Goal: Task Accomplishment & Management: Manage account settings

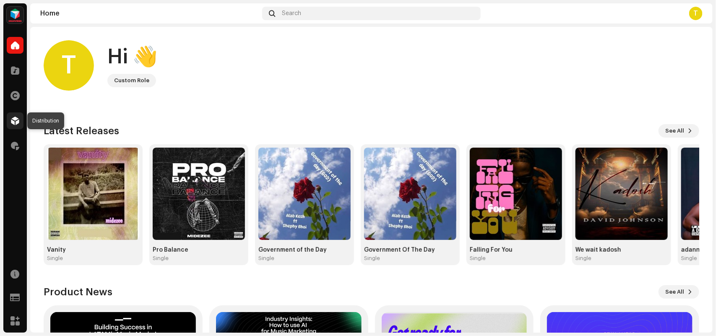
click at [14, 118] on span at bounding box center [15, 120] width 8 height 7
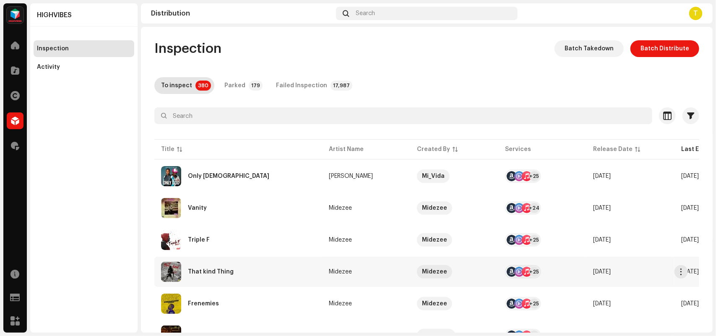
click at [315, 275] on div "That kind Thing" at bounding box center [238, 272] width 154 height 20
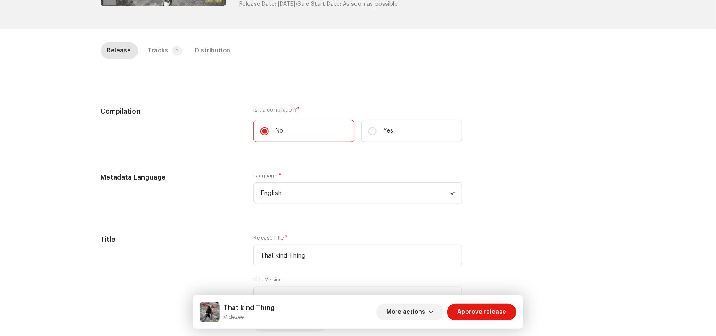
scroll to position [157, 0]
click at [156, 47] on div "Tracks" at bounding box center [158, 50] width 21 height 17
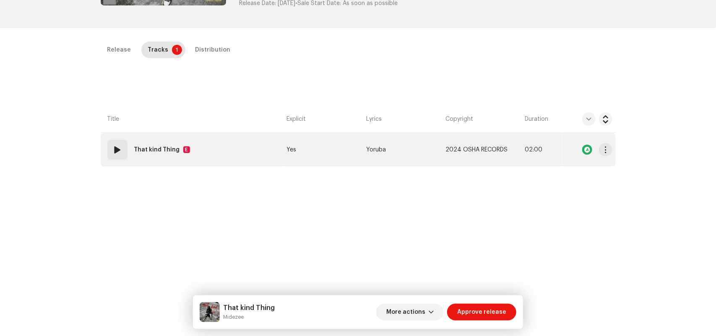
click at [335, 154] on td "Yes" at bounding box center [323, 150] width 79 height 34
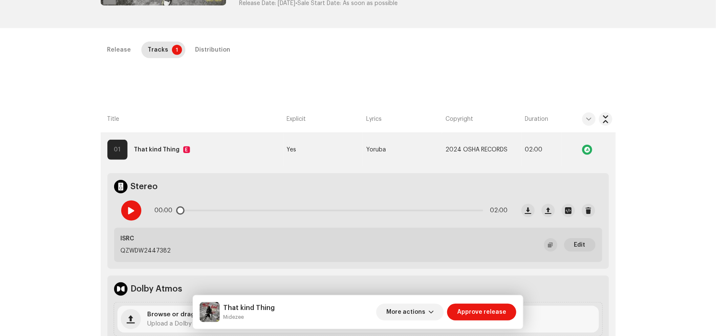
click at [129, 208] on span at bounding box center [131, 210] width 7 height 7
click at [64, 82] on div "Inspection / That kind Thing Trust & Safety Guide Release Id: 3047217 Payee Id:…" at bounding box center [358, 168] width 716 height 336
click at [231, 317] on small "Midezee" at bounding box center [249, 317] width 52 height 8
copy small "Midezee"
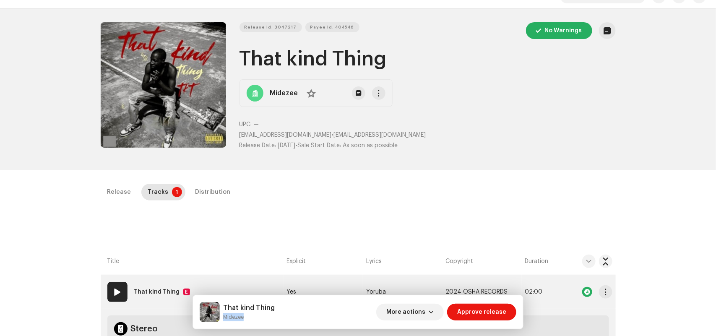
scroll to position [0, 0]
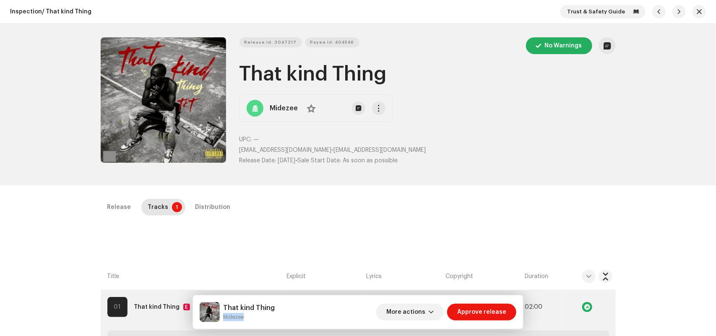
drag, startPoint x: 240, startPoint y: 74, endPoint x: 389, endPoint y: 77, distance: 148.6
click at [389, 77] on h1 "That kind Thing" at bounding box center [428, 74] width 376 height 27
copy h1 "That kind Thing"
click at [233, 321] on small "Midezee" at bounding box center [249, 317] width 52 height 8
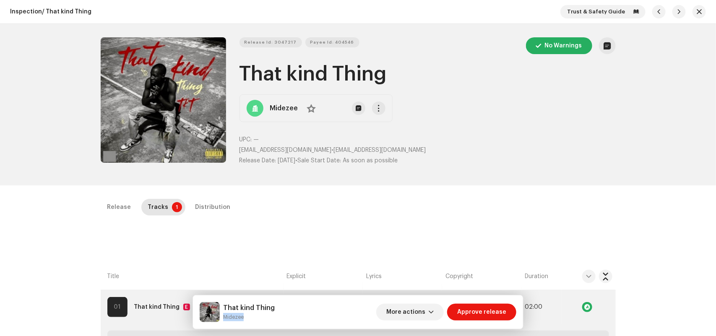
copy small "Midezee"
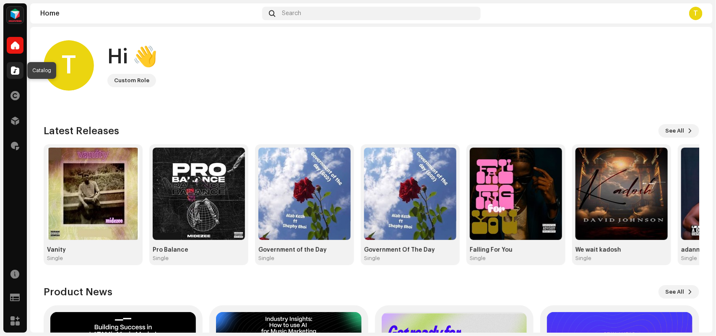
click at [16, 69] on span at bounding box center [15, 70] width 8 height 7
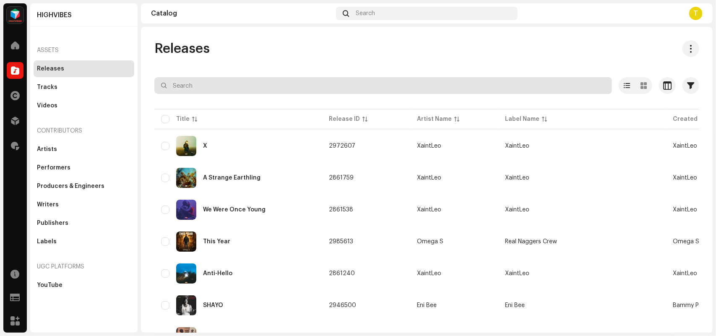
click at [192, 86] on input "text" at bounding box center [383, 85] width 458 height 17
paste input "Midezee"
type input "Midezee"
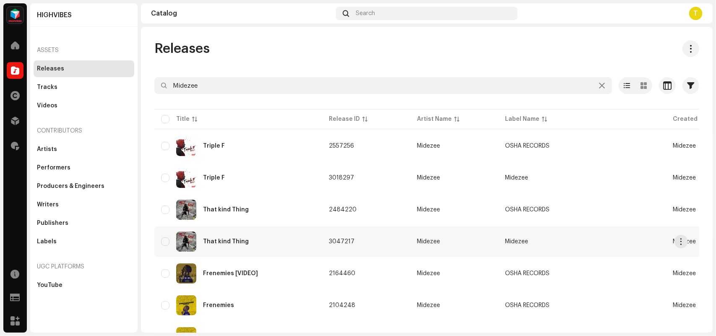
click at [305, 240] on div "That kind Thing" at bounding box center [238, 242] width 154 height 20
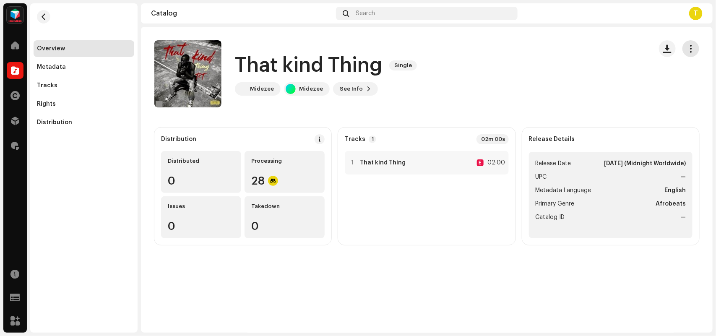
click at [688, 45] on span "button" at bounding box center [691, 48] width 8 height 7
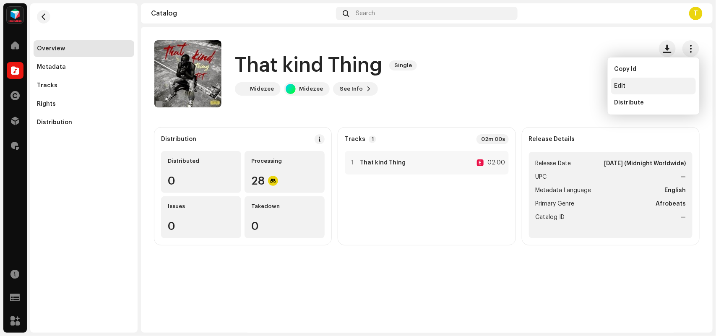
click at [632, 87] on div "Edit" at bounding box center [654, 86] width 78 height 7
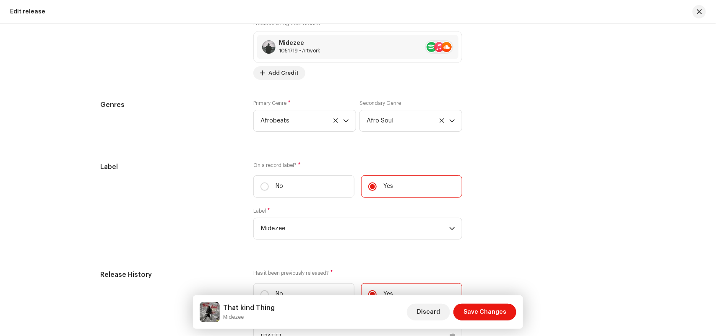
scroll to position [1197, 0]
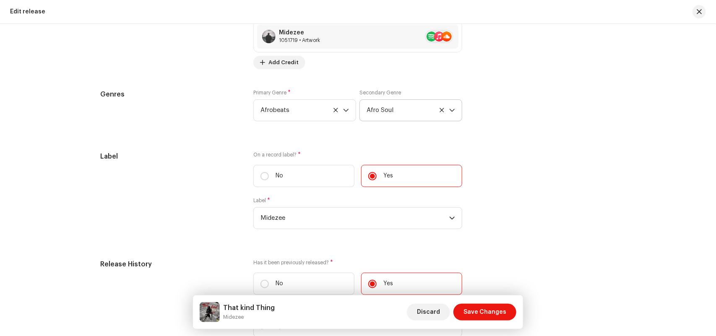
click at [441, 110] on icon at bounding box center [441, 109] width 5 height 5
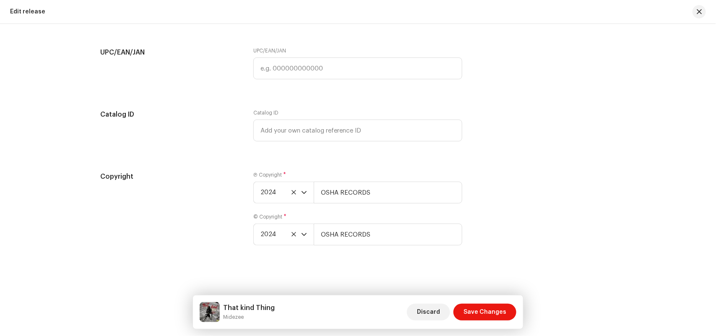
scroll to position [1518, 0]
click at [283, 193] on span "2024" at bounding box center [281, 192] width 41 height 21
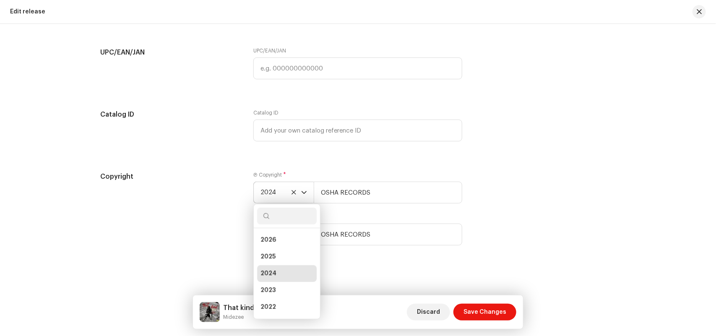
scroll to position [3, 0]
click at [280, 251] on li "2025" at bounding box center [287, 253] width 60 height 17
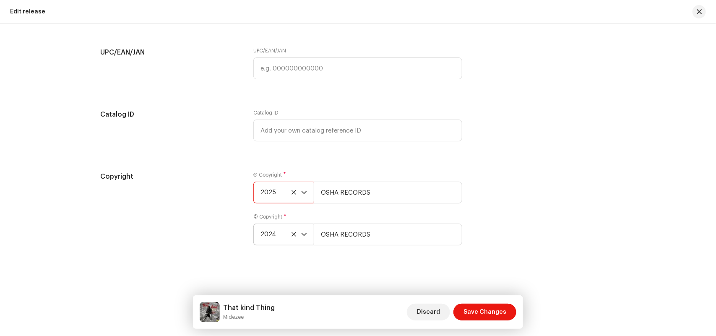
click at [280, 235] on span "2024" at bounding box center [281, 234] width 41 height 21
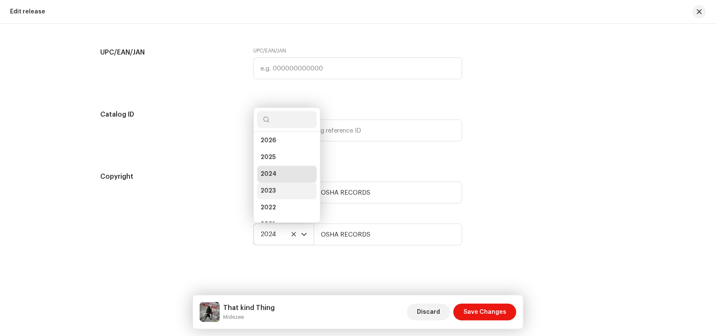
scroll to position [13, 0]
click at [277, 143] on li "2025" at bounding box center [287, 146] width 60 height 17
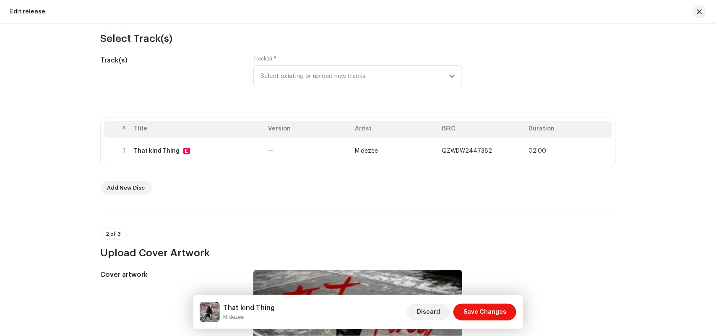
scroll to position [50, 0]
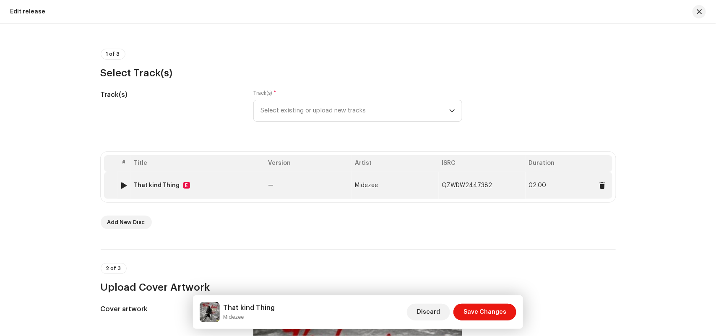
click at [303, 179] on td "—" at bounding box center [308, 185] width 87 height 27
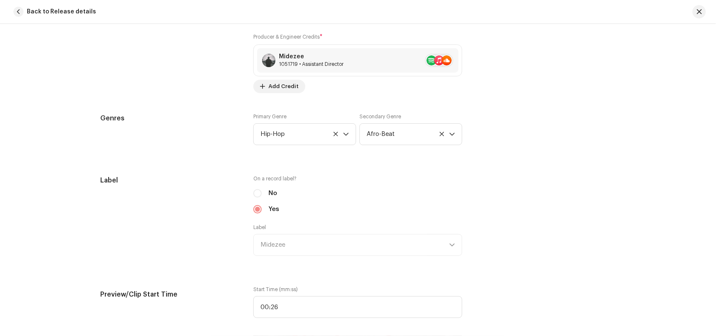
scroll to position [726, 0]
click at [313, 136] on span "Hip-Hop" at bounding box center [302, 132] width 83 height 21
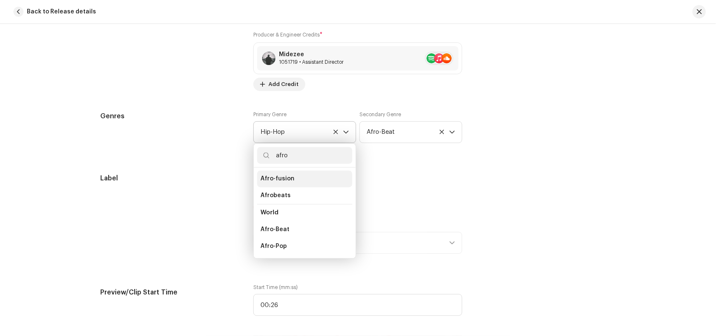
scroll to position [53, 0]
type input "afro"
click at [310, 210] on li "Afrobeats" at bounding box center [304, 210] width 95 height 17
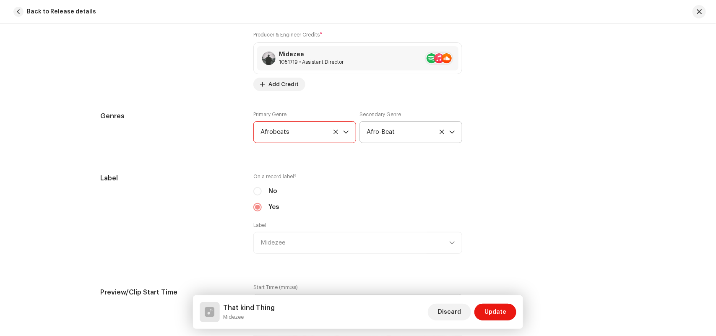
click at [439, 135] on icon at bounding box center [441, 131] width 5 height 5
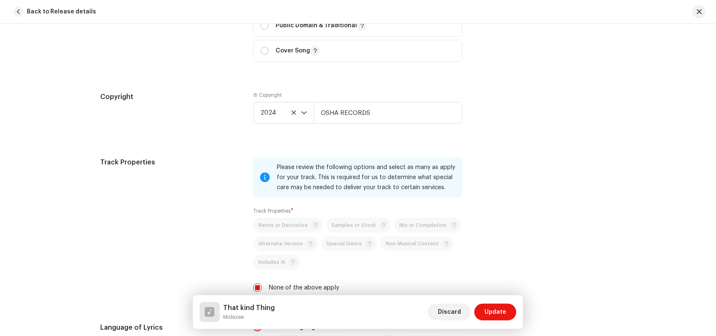
scroll to position [1180, 0]
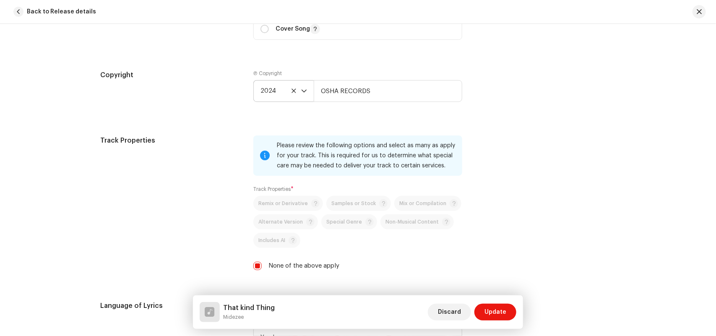
click at [280, 88] on span "2024" at bounding box center [281, 91] width 41 height 21
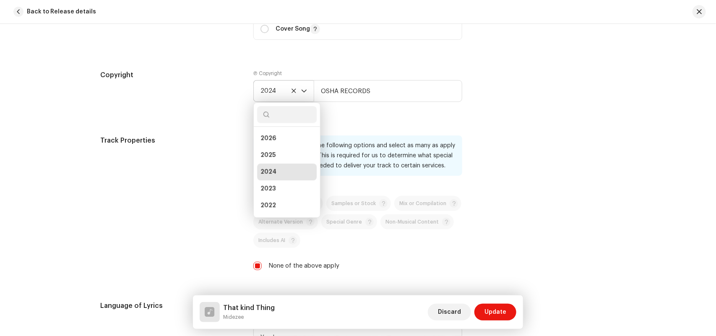
scroll to position [3, 0]
click at [287, 156] on li "2025" at bounding box center [287, 152] width 60 height 17
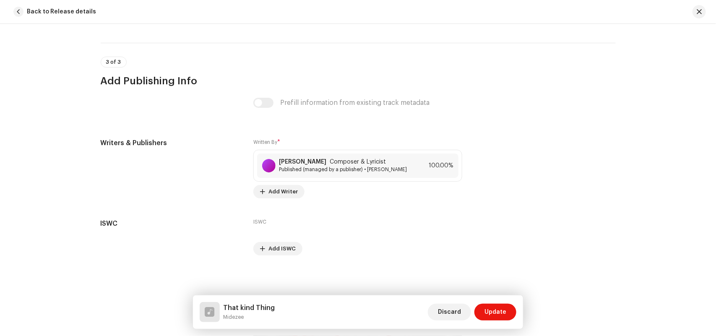
scroll to position [1721, 0]
drag, startPoint x: 277, startPoint y: 154, endPoint x: 340, endPoint y: 152, distance: 63.0
click at [326, 159] on strong "Ayoola James Olamide" at bounding box center [302, 162] width 47 height 7
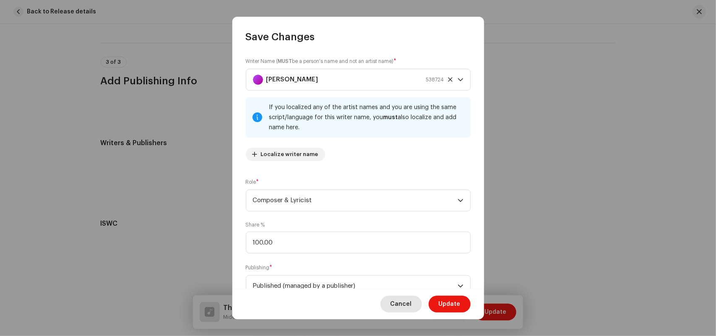
click at [403, 307] on span "Cancel" at bounding box center [401, 304] width 21 height 17
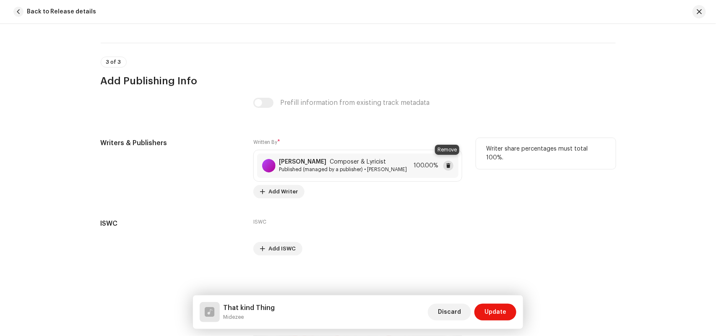
click at [446, 162] on span at bounding box center [448, 165] width 5 height 7
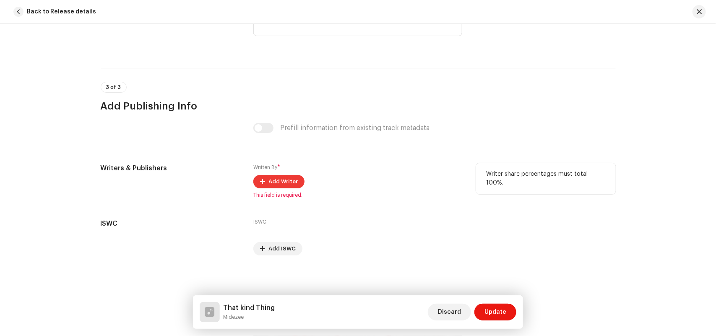
click at [289, 183] on span "Add Writer" at bounding box center [283, 181] width 29 height 17
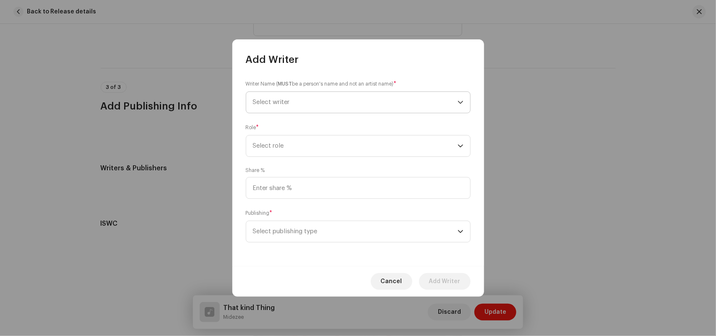
click at [305, 109] on span "Select writer" at bounding box center [355, 102] width 205 height 21
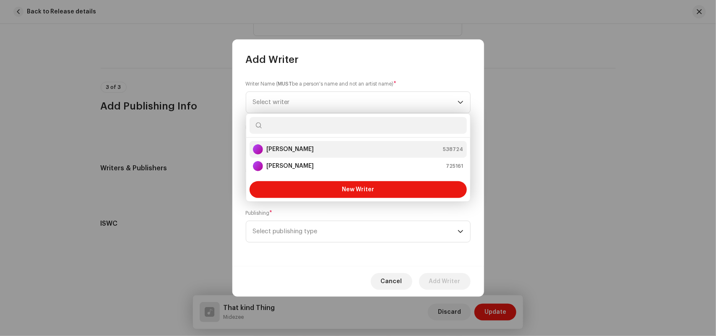
click at [340, 151] on div "Ayoola James Olamide 538724" at bounding box center [358, 149] width 211 height 10
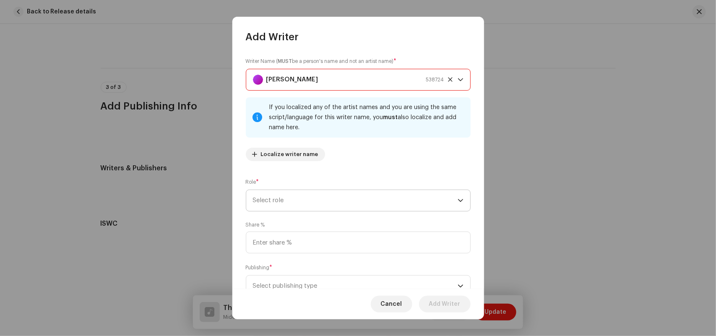
click at [292, 196] on span "Select role" at bounding box center [355, 200] width 205 height 21
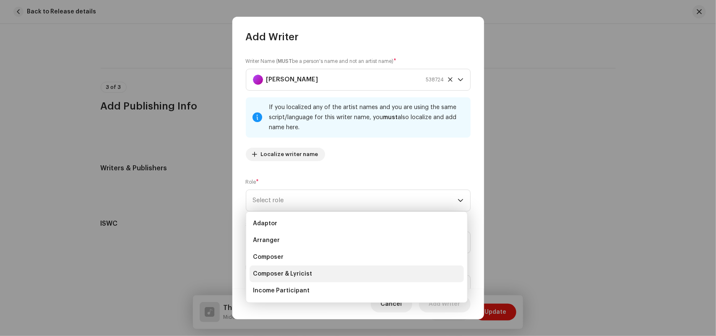
click at [308, 270] on span "Composer & Lyricist" at bounding box center [282, 274] width 59 height 8
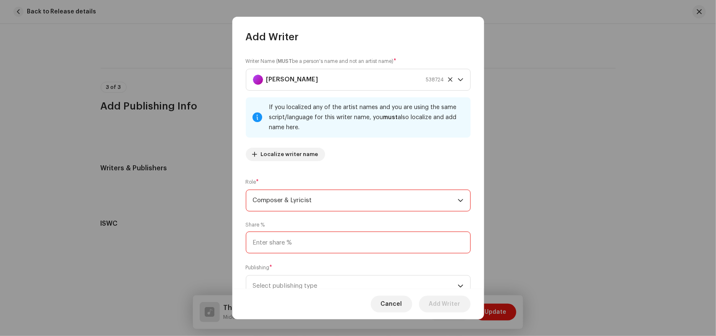
click at [305, 242] on input at bounding box center [358, 243] width 225 height 22
type input "100.00"
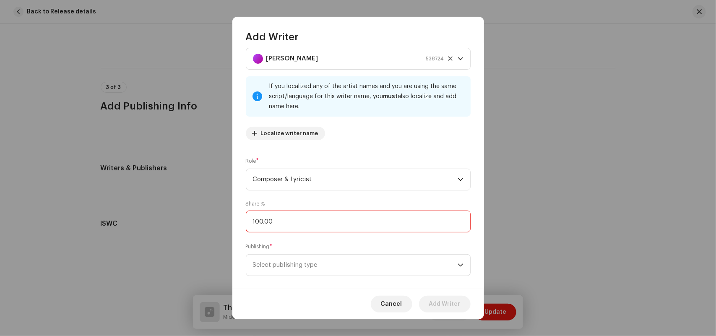
scroll to position [32, 0]
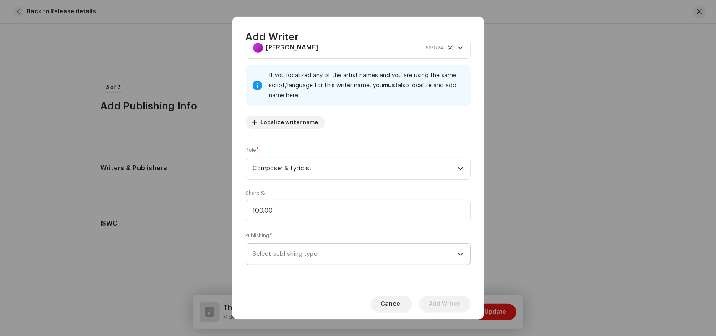
click at [305, 255] on span "Select publishing type" at bounding box center [355, 254] width 205 height 21
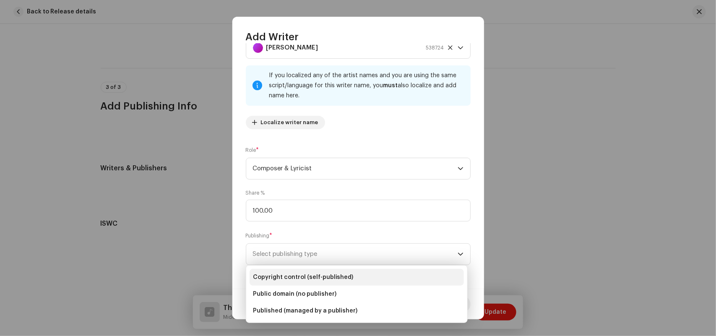
click at [352, 278] on li "Copyright control (self-published)" at bounding box center [357, 277] width 214 height 17
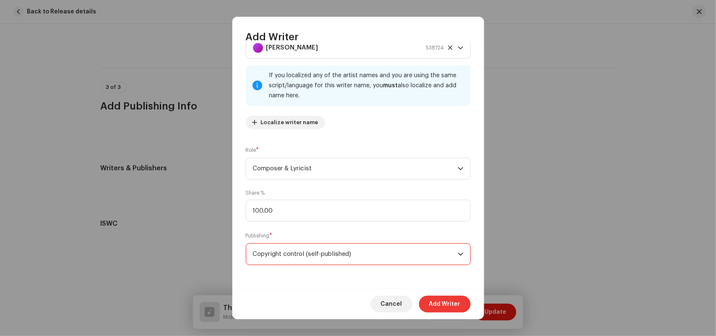
click at [446, 303] on span "Add Writer" at bounding box center [444, 304] width 31 height 17
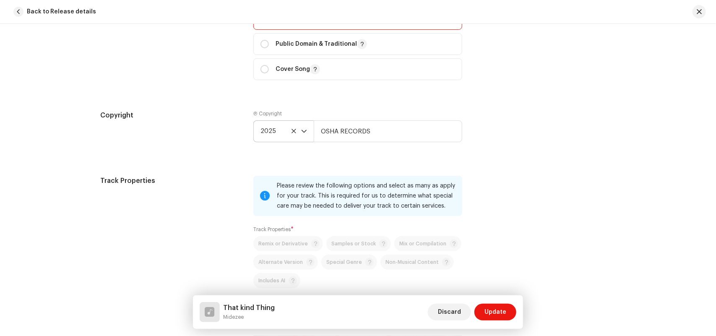
scroll to position [1148, 0]
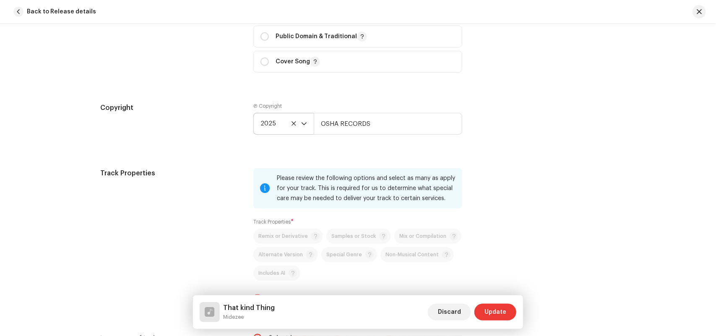
click at [509, 313] on button "Update" at bounding box center [496, 312] width 42 height 17
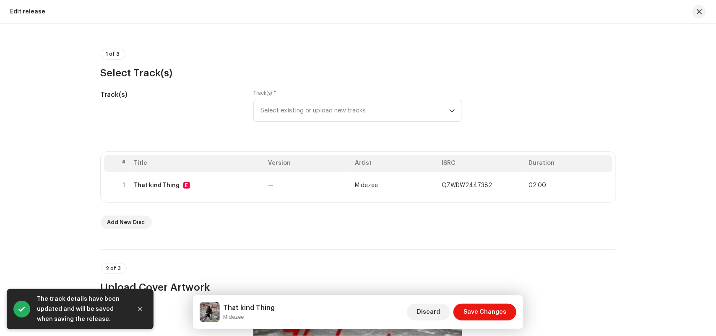
click at [509, 313] on button "Save Changes" at bounding box center [485, 312] width 63 height 17
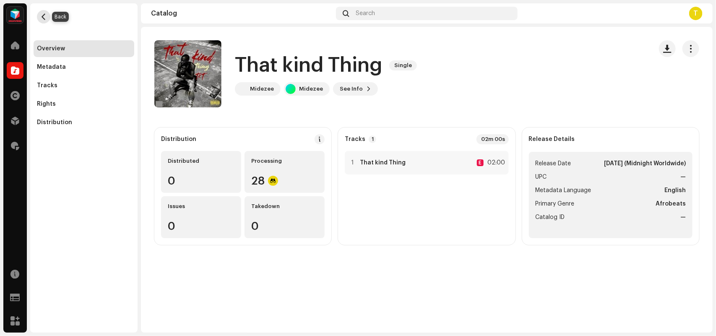
click at [41, 15] on span "button" at bounding box center [44, 16] width 6 height 7
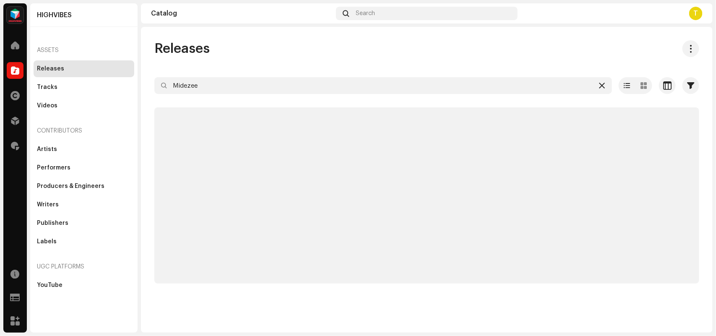
click at [605, 84] on icon at bounding box center [602, 85] width 6 height 7
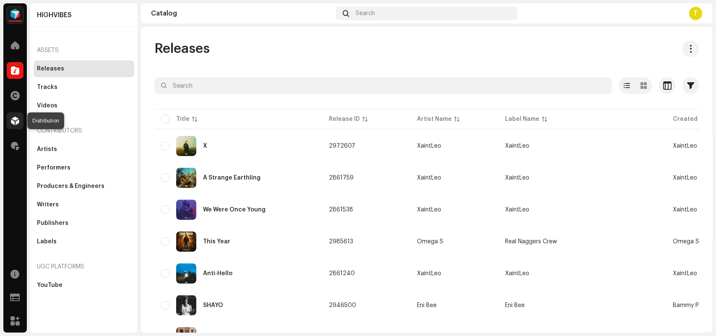
click at [17, 122] on span at bounding box center [15, 120] width 8 height 7
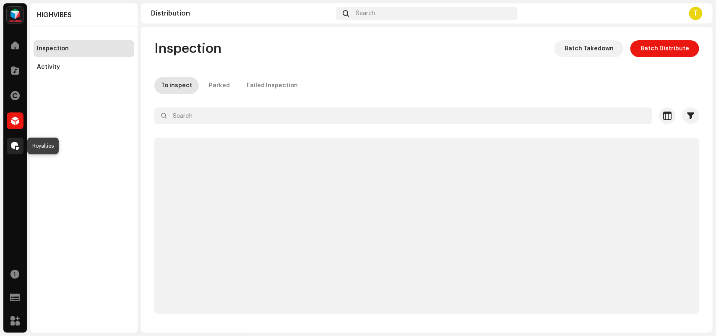
click at [15, 139] on div at bounding box center [15, 146] width 17 height 17
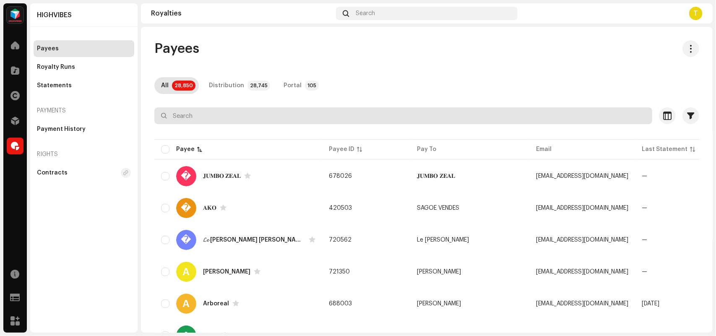
click at [235, 114] on input "text" at bounding box center [403, 115] width 498 height 17
paste input "Lil OB"
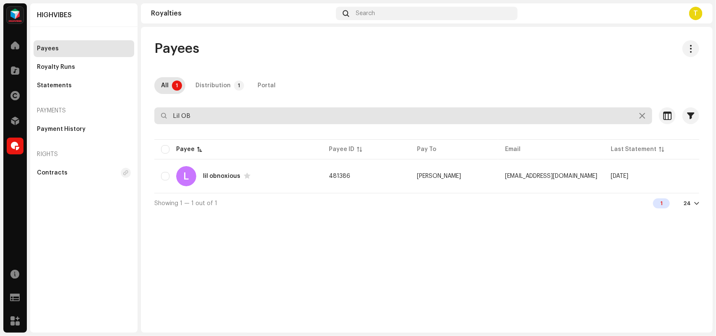
type input "Lil OB"
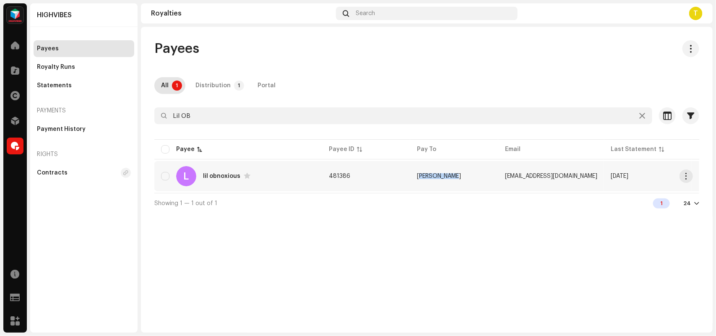
drag, startPoint x: 415, startPoint y: 181, endPoint x: 451, endPoint y: 179, distance: 35.7
click at [451, 179] on td "[PERSON_NAME]" at bounding box center [454, 176] width 88 height 30
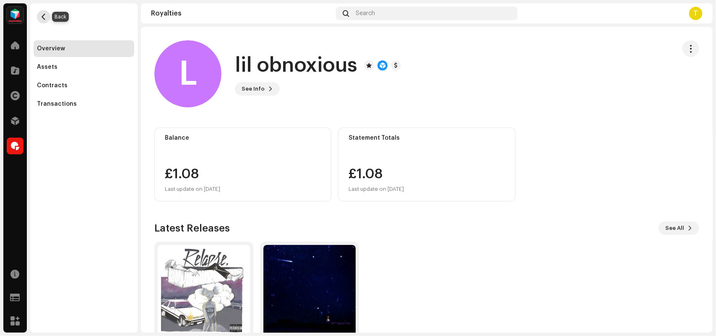
click at [41, 17] on span "button" at bounding box center [44, 16] width 6 height 7
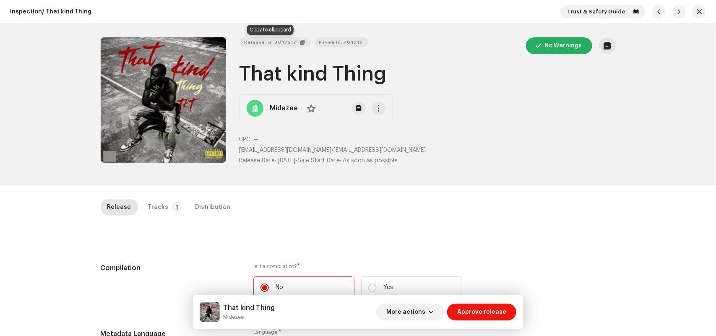
click at [292, 41] on button "Release Id: 3047217" at bounding box center [275, 42] width 71 height 10
click at [358, 40] on span "button" at bounding box center [360, 42] width 5 height 5
drag, startPoint x: 238, startPoint y: 150, endPoint x: 332, endPoint y: 151, distance: 94.0
click at [332, 151] on p "midezeemanagement@gmail.com • midezeemanagement@gmail.com" at bounding box center [428, 150] width 376 height 9
click at [292, 45] on button "Release Id: 3047217" at bounding box center [275, 42] width 71 height 10
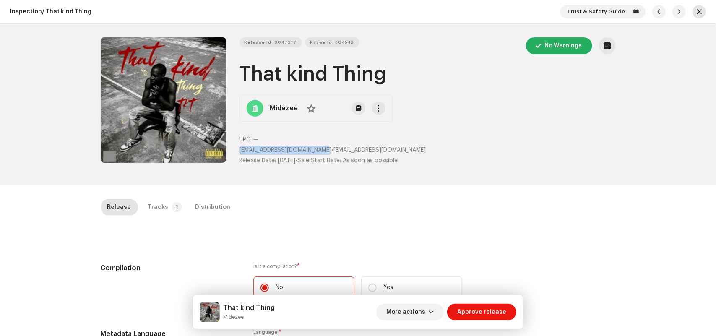
click at [697, 10] on span "button" at bounding box center [699, 11] width 5 height 7
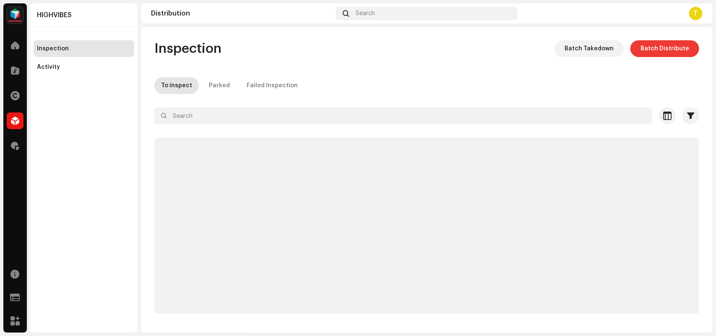
click at [663, 47] on span "Batch Distribute" at bounding box center [665, 48] width 49 height 17
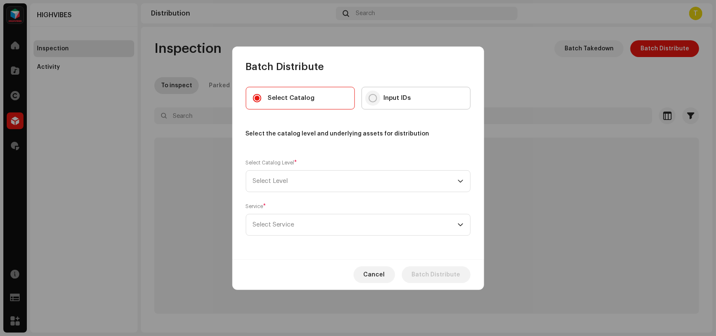
click at [371, 99] on input "Input IDs" at bounding box center [373, 98] width 8 height 8
radio input "true"
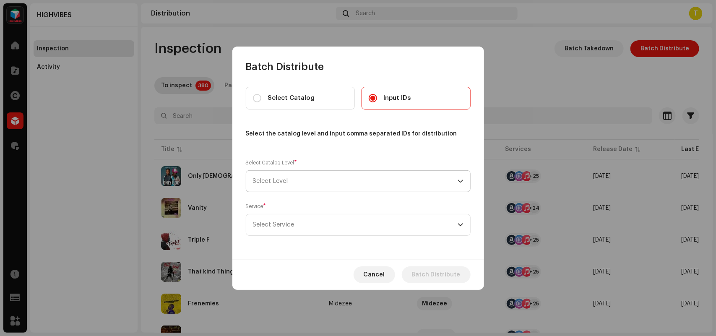
click at [280, 183] on span "Select Level" at bounding box center [355, 181] width 205 height 21
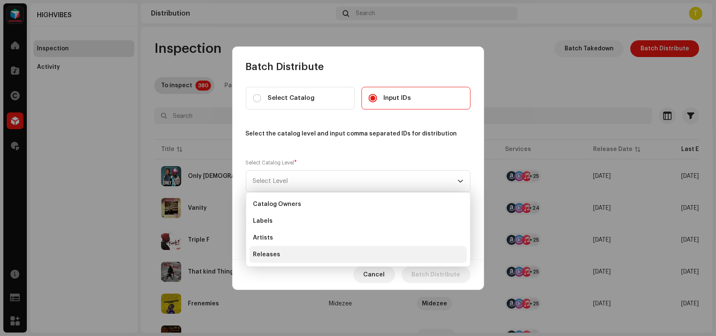
click at [279, 254] on li "Releases" at bounding box center [358, 254] width 217 height 17
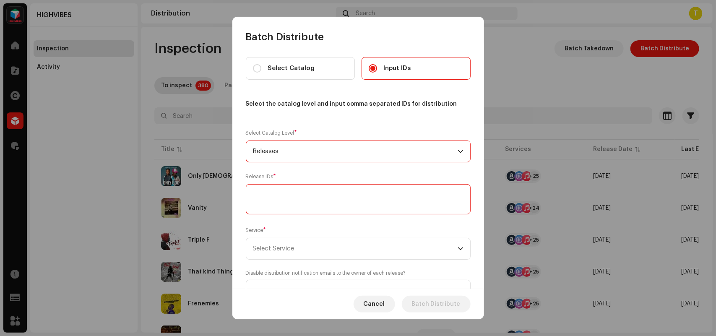
click at [269, 202] on textarea at bounding box center [358, 199] width 225 height 30
paste textarea "3047217"
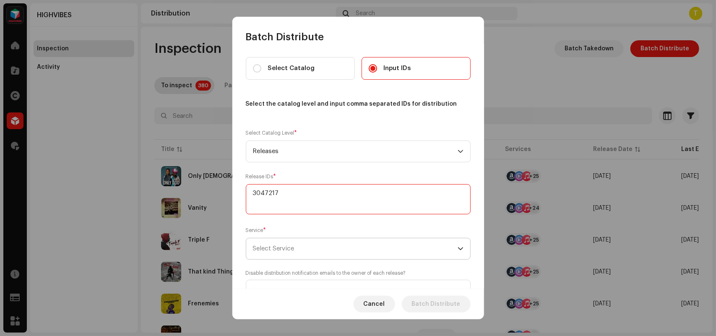
type textarea "3047217"
click at [303, 253] on span "Select Service" at bounding box center [355, 248] width 205 height 21
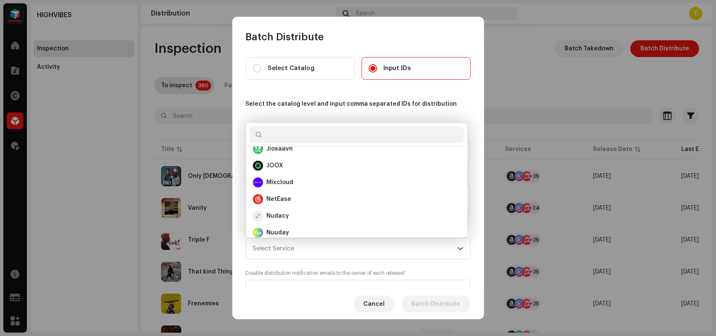
scroll to position [253, 0]
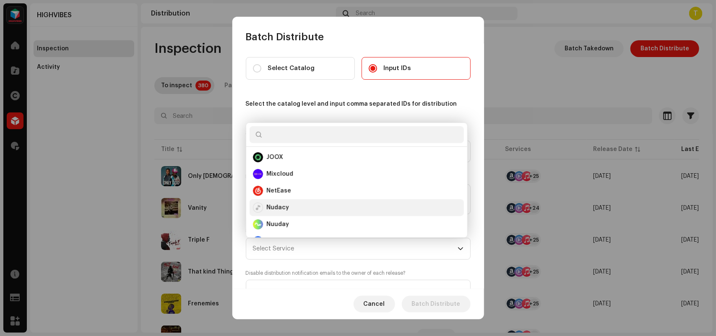
click at [305, 208] on div "Nudacy" at bounding box center [357, 208] width 208 height 10
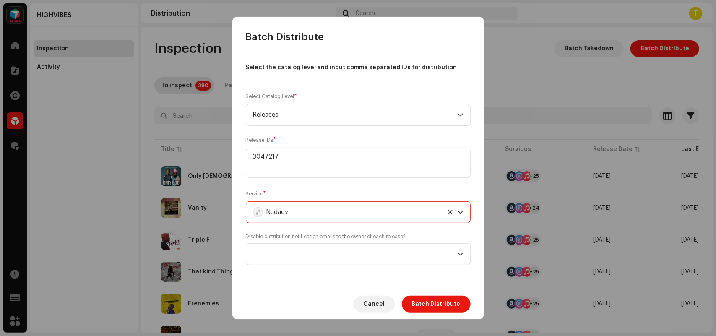
scroll to position [37, 0]
click at [292, 259] on span at bounding box center [355, 254] width 205 height 21
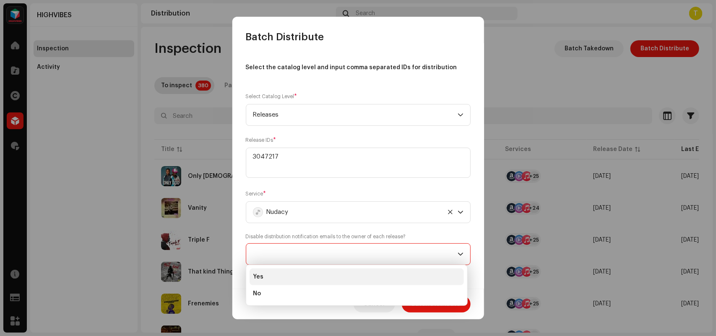
click at [288, 277] on li "Yes" at bounding box center [357, 277] width 214 height 17
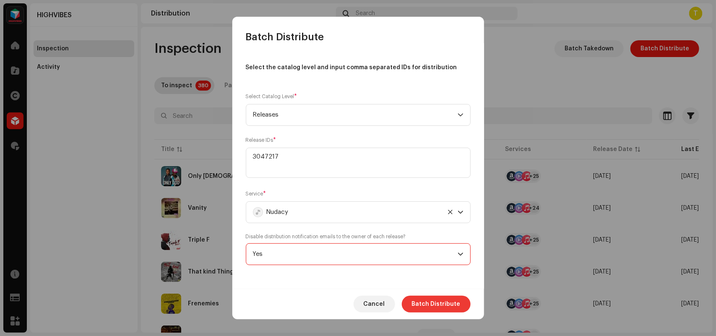
click at [452, 304] on span "Batch Distribute" at bounding box center [436, 304] width 49 height 17
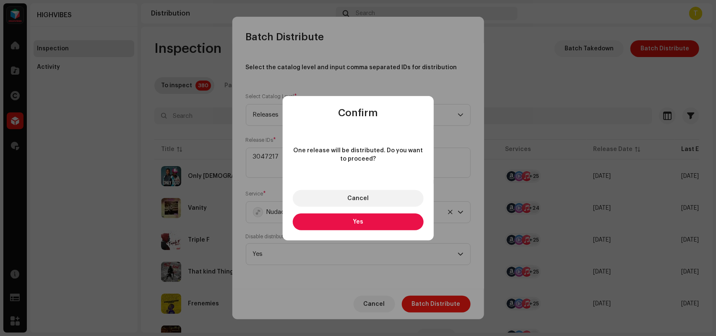
click at [361, 222] on span "Yes" at bounding box center [358, 222] width 10 height 6
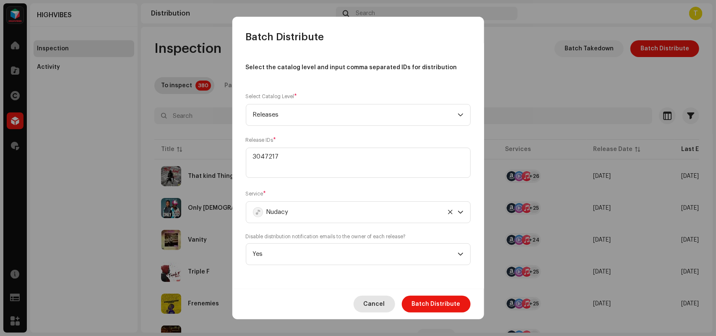
click at [381, 307] on span "Cancel" at bounding box center [374, 304] width 21 height 17
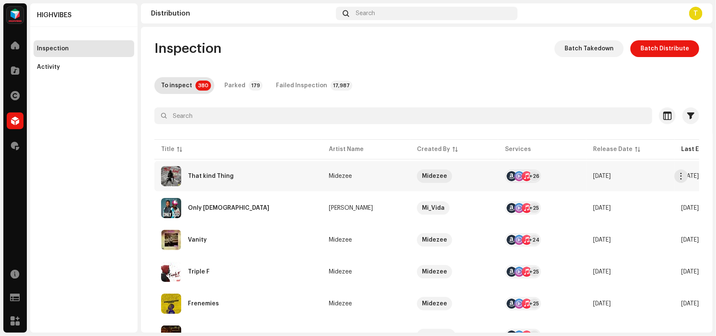
click at [294, 179] on div "That kind Thing" at bounding box center [238, 176] width 154 height 20
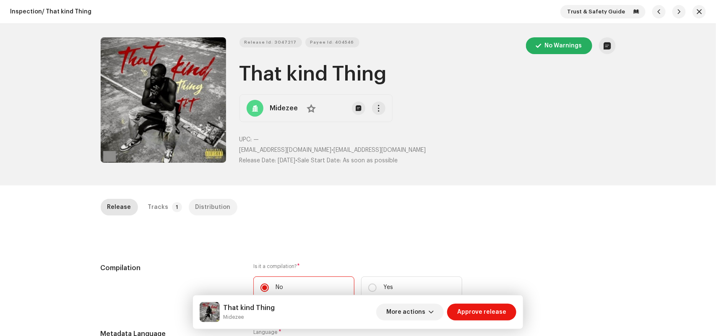
click at [213, 209] on div "Distribution" at bounding box center [213, 207] width 35 height 17
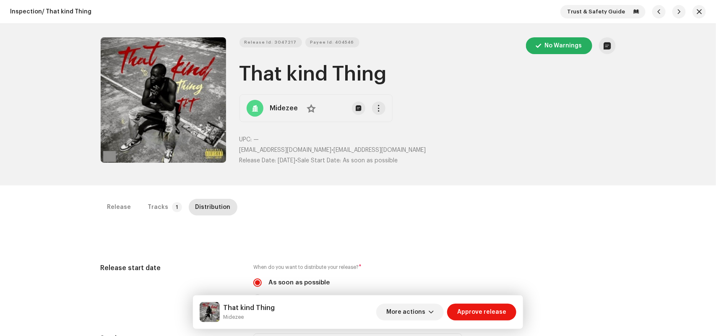
scroll to position [270, 0]
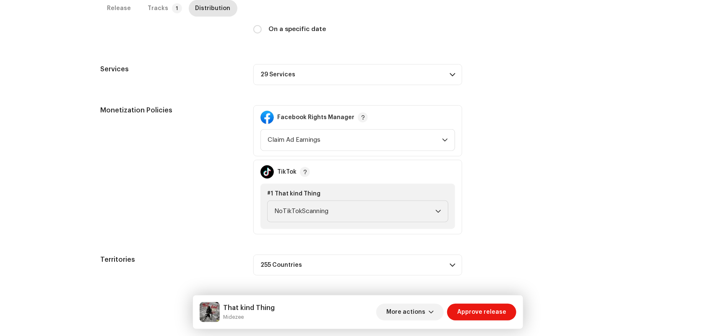
click at [320, 71] on p-accordion-header "29 Services" at bounding box center [357, 74] width 209 height 21
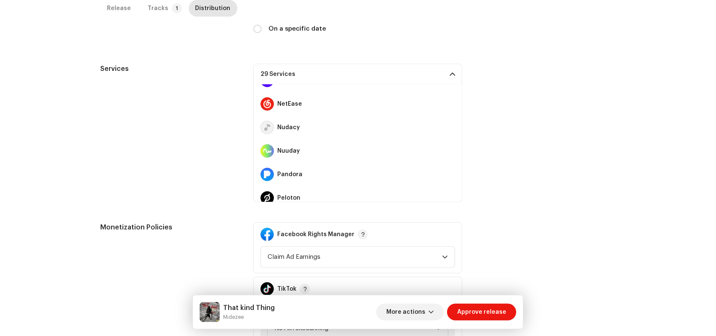
scroll to position [324, 0]
click at [452, 74] on span at bounding box center [452, 74] width 5 height 7
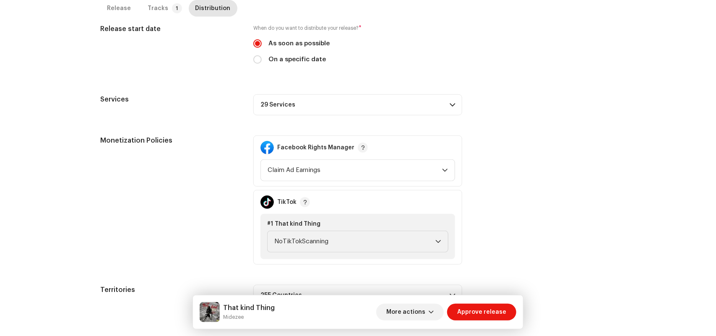
scroll to position [244, 0]
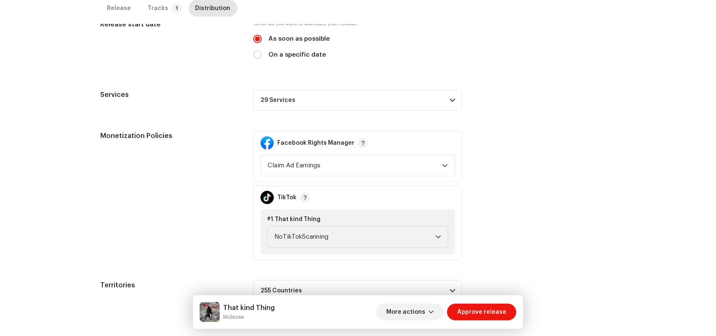
click at [342, 97] on p-accordion-header "29 Services" at bounding box center [357, 100] width 209 height 21
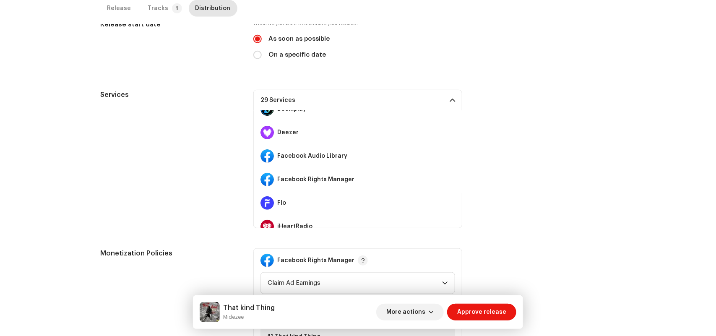
scroll to position [140, 0]
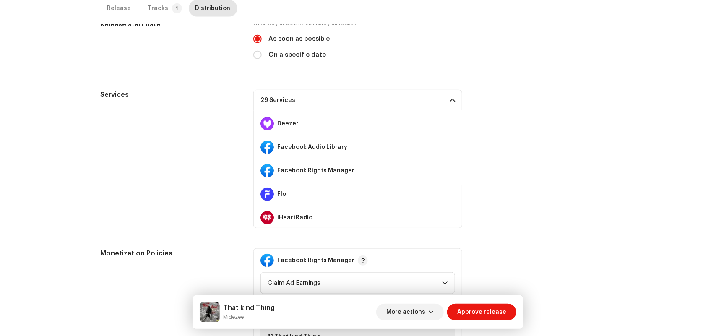
click at [450, 101] on span at bounding box center [452, 100] width 5 height 7
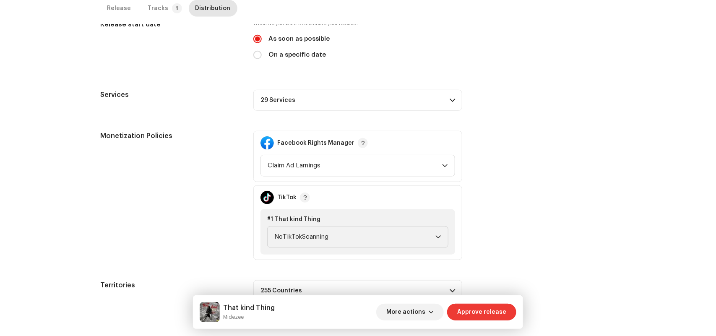
click at [477, 315] on span "Approve release" at bounding box center [481, 312] width 49 height 17
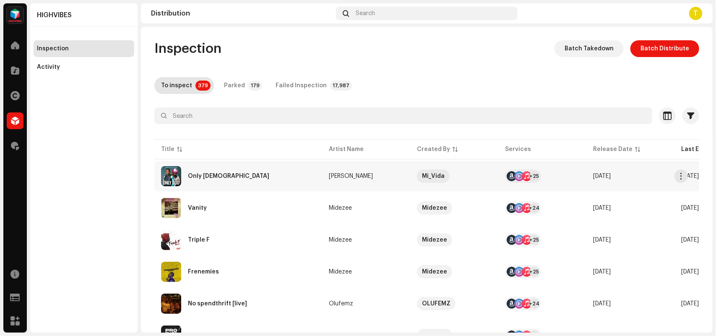
click at [305, 166] on div "Only God" at bounding box center [238, 176] width 154 height 20
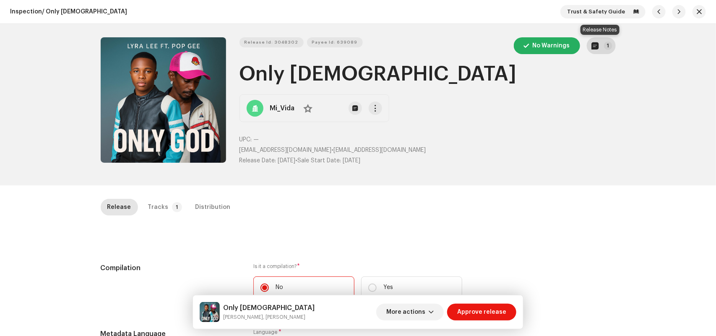
click at [606, 45] on p-badge "1" at bounding box center [608, 46] width 8 height 8
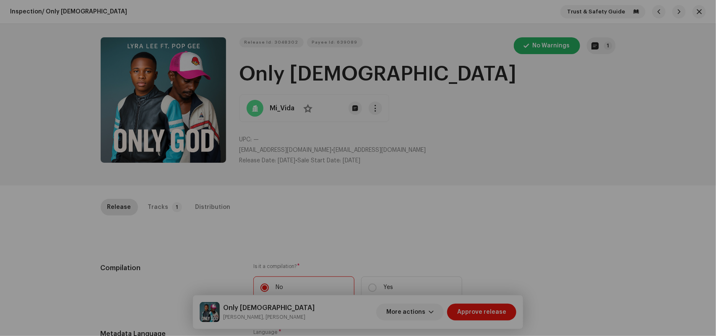
click at [548, 128] on div "Release notes Oct 10, 2025 AUTO NOTE - RELEASE FAILED INSPECTION Other Thank yo…" at bounding box center [358, 168] width 716 height 336
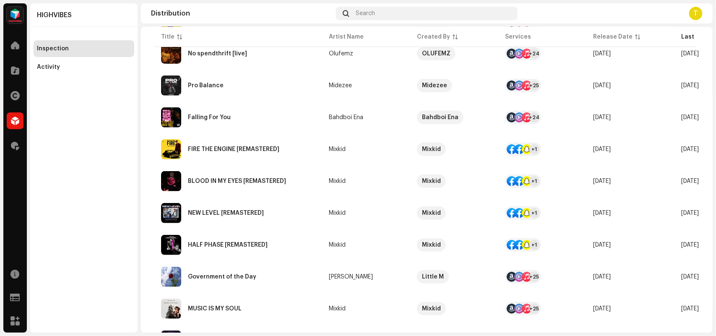
scroll to position [616, 0]
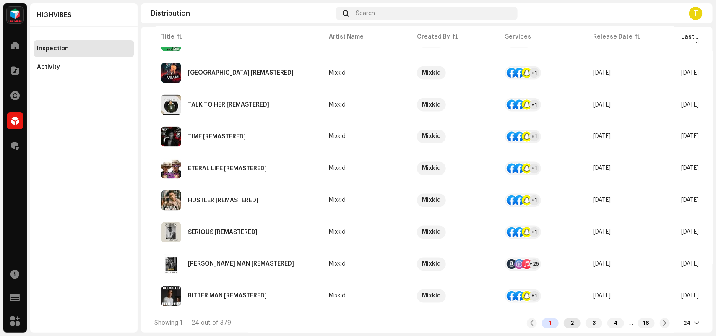
click at [571, 324] on div "2" at bounding box center [572, 323] width 17 height 10
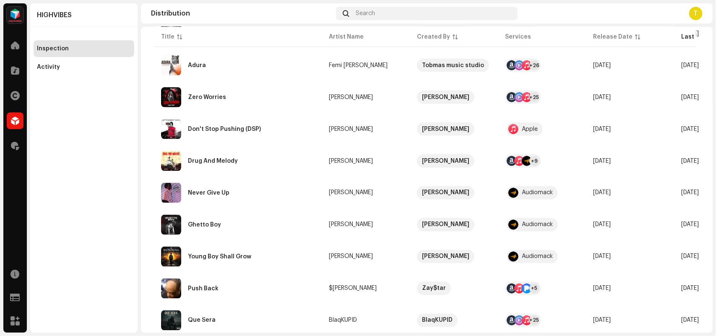
scroll to position [489, 0]
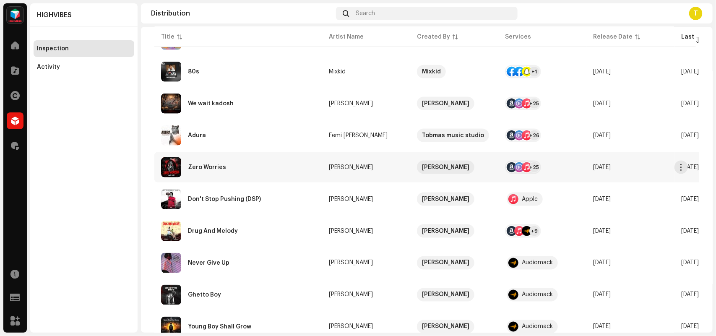
click at [298, 164] on div "Zero Worries" at bounding box center [238, 167] width 154 height 20
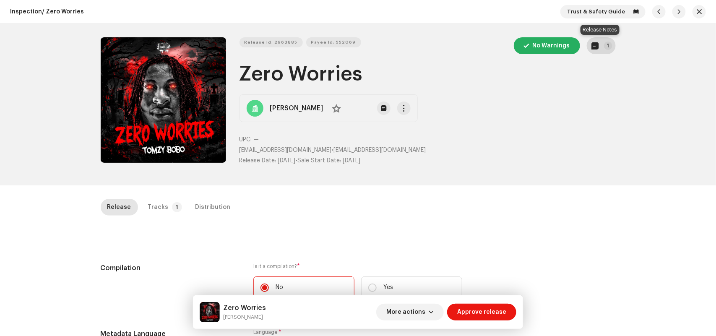
click at [600, 45] on button "1" at bounding box center [601, 45] width 29 height 17
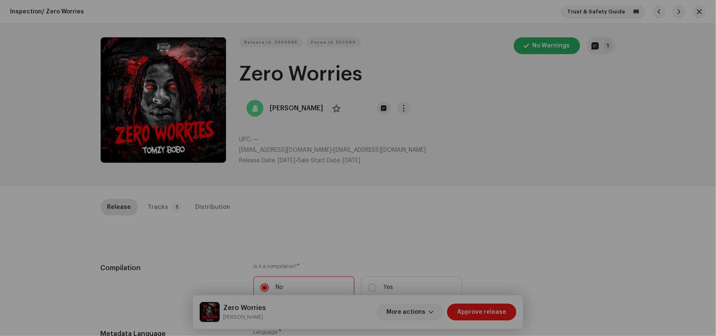
click at [536, 163] on div "Release notes Isaac Adeogun Jul 30, 2025 AUTO NOTE - RELEASE FAILED INSPECTION …" at bounding box center [358, 168] width 716 height 336
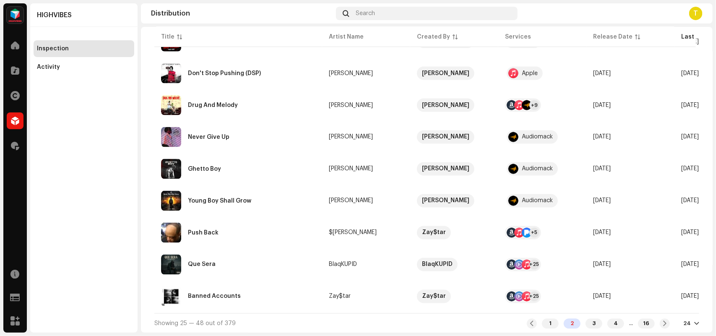
scroll to position [616, 0]
click at [590, 321] on div "3" at bounding box center [594, 323] width 17 height 10
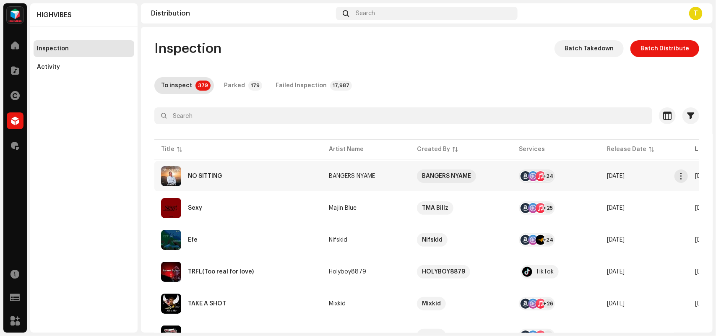
click at [296, 172] on div "NO SITTING" at bounding box center [238, 176] width 154 height 20
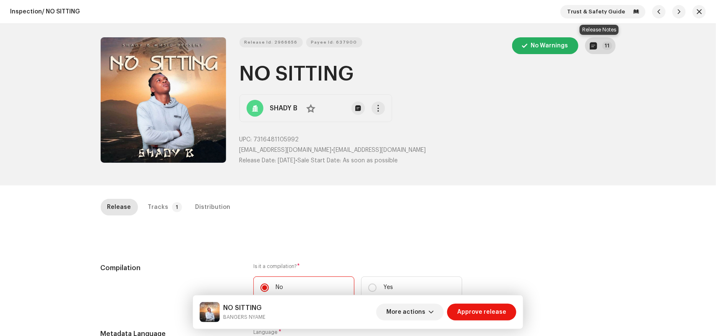
click at [603, 46] on p-badge "11" at bounding box center [608, 46] width 10 height 8
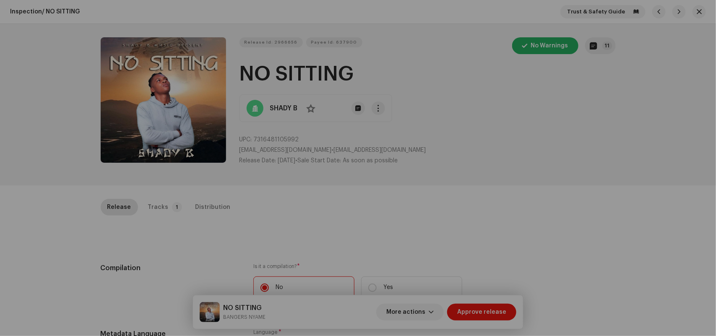
click at [518, 170] on div "Release notes Sep 18, 2025 AUTO NOTE - RELEASE FAILED INSPECTION Other Thank yo…" at bounding box center [358, 168] width 716 height 336
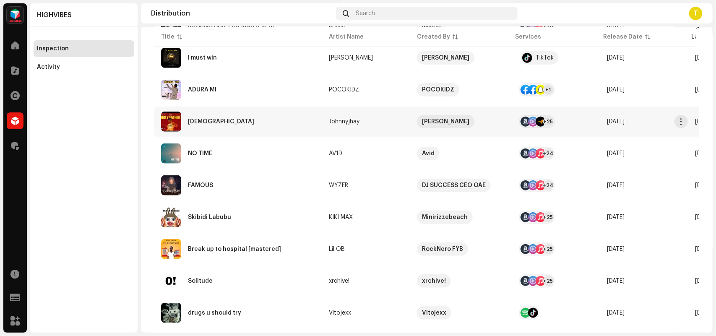
scroll to position [332, 0]
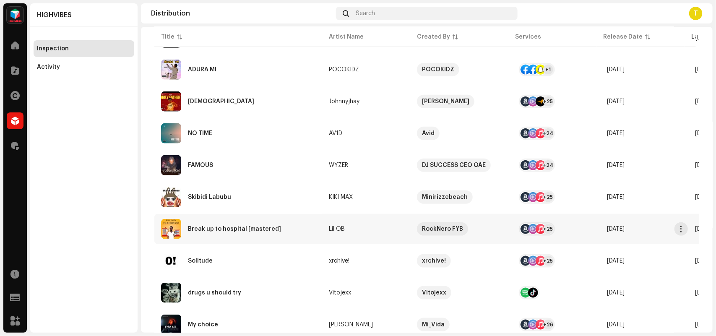
click at [395, 221] on td "Lil OB" at bounding box center [366, 229] width 88 height 30
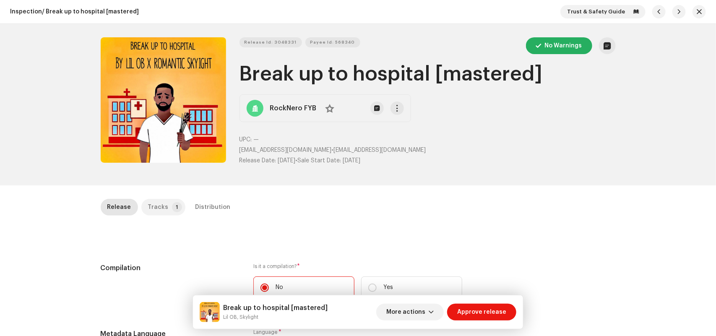
click at [154, 210] on div "Tracks" at bounding box center [158, 207] width 21 height 17
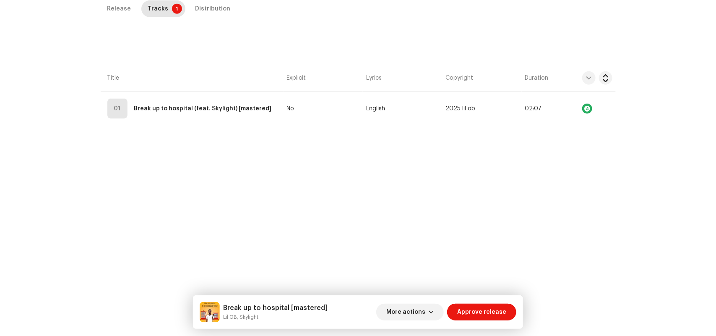
scroll to position [199, 0]
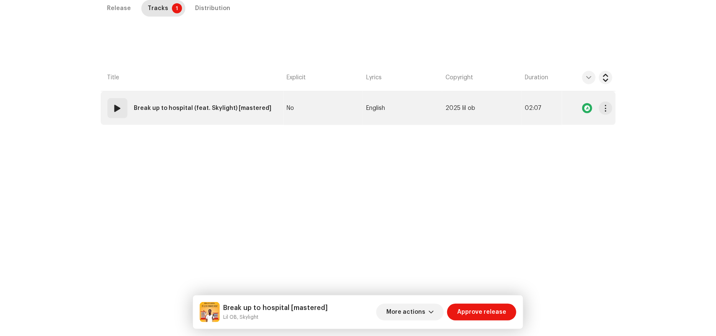
click at [338, 110] on td "No" at bounding box center [323, 108] width 79 height 34
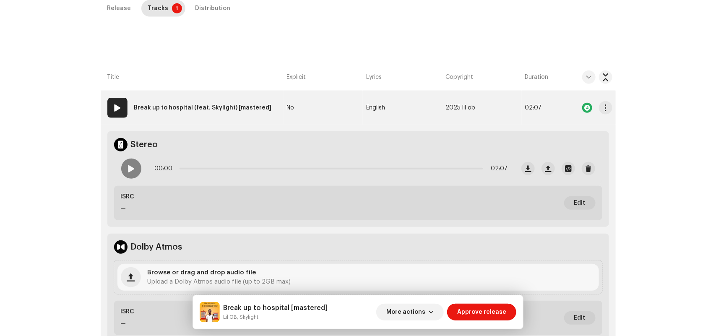
scroll to position [414, 0]
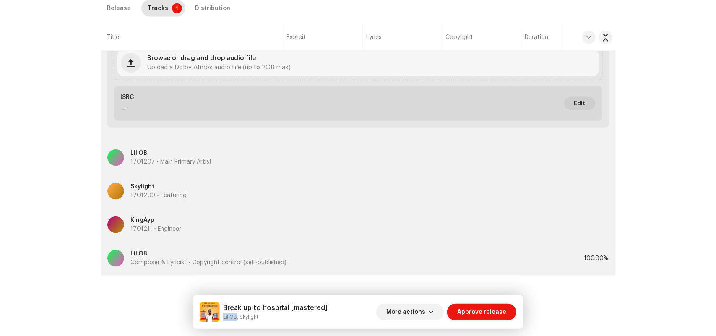
drag, startPoint x: 222, startPoint y: 319, endPoint x: 236, endPoint y: 319, distance: 13.8
click at [236, 319] on div "Break up to hospital [mastered] Lil OB, Skylight" at bounding box center [264, 312] width 128 height 20
copy small "Lil OB"
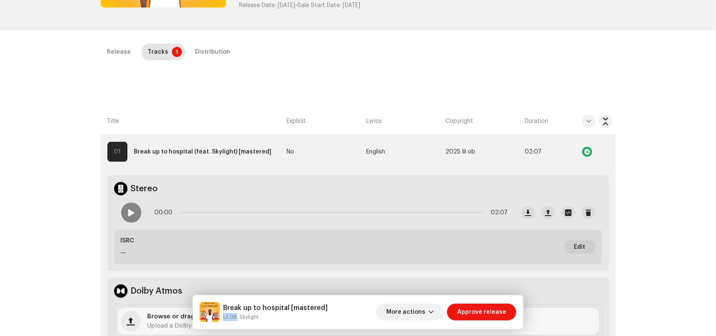
scroll to position [157, 0]
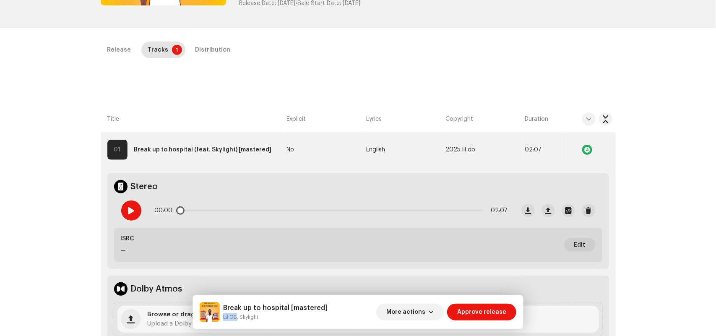
click at [125, 211] on div at bounding box center [131, 211] width 20 height 20
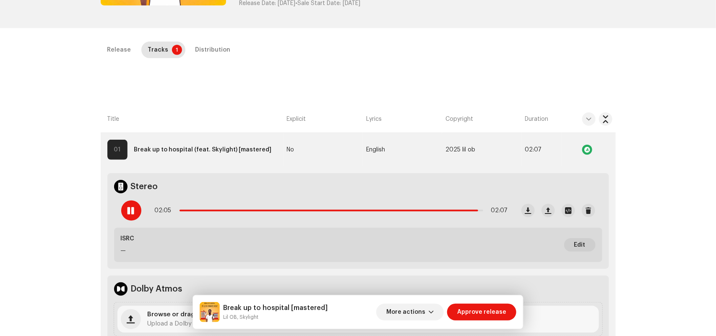
click at [345, 78] on div "Release Tracks 1 Distribution Compilation Is it a compilation? * No Yes Metadat…" at bounding box center [358, 287] width 542 height 491
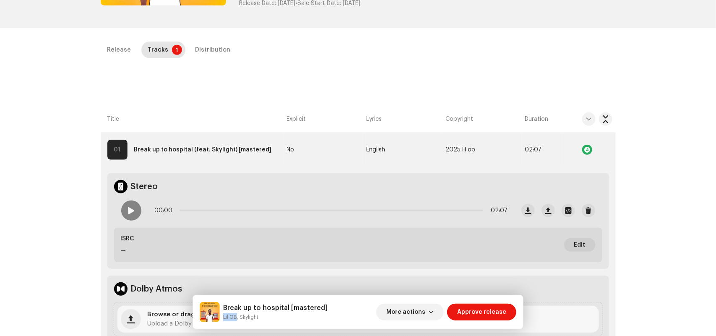
drag, startPoint x: 221, startPoint y: 317, endPoint x: 236, endPoint y: 320, distance: 15.4
click at [236, 320] on div "Break up to hospital [mastered] Lil OB, Skylight" at bounding box center [264, 312] width 128 height 20
copy small "Lil OB"
drag, startPoint x: 238, startPoint y: 75, endPoint x: 462, endPoint y: 148, distance: 235.4
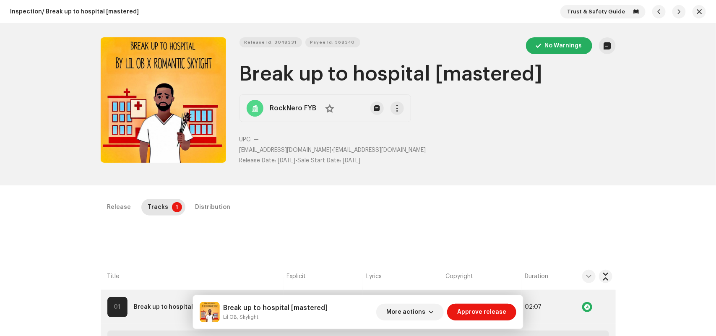
drag, startPoint x: 238, startPoint y: 74, endPoint x: 548, endPoint y: 56, distance: 310.2
click at [548, 56] on div "Release Id: 3048331 Payee Id: 568340 No Warnings Break up to hospital [mastered…" at bounding box center [428, 104] width 376 height 135
copy h1 "Break up to hospital [mastered]"
click at [300, 41] on span "button" at bounding box center [302, 42] width 5 height 5
copy h1 "Break up to hospital [mastered]"
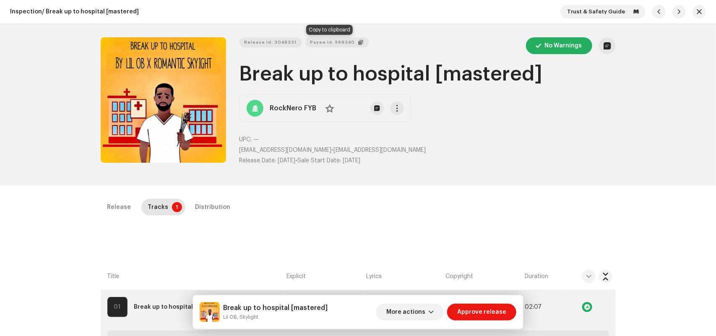
click at [355, 43] on button "Payee Id: 568340" at bounding box center [337, 42] width 64 height 10
drag, startPoint x: 238, startPoint y: 152, endPoint x: 306, endPoint y: 150, distance: 68.4
click at [306, 150] on span "oforiamoah0@gmail.com" at bounding box center [286, 150] width 92 height 6
copy span "oforiamoah0@gmail.com"
click at [469, 219] on div "Release Tracks 1 Distribution" at bounding box center [358, 211] width 515 height 24
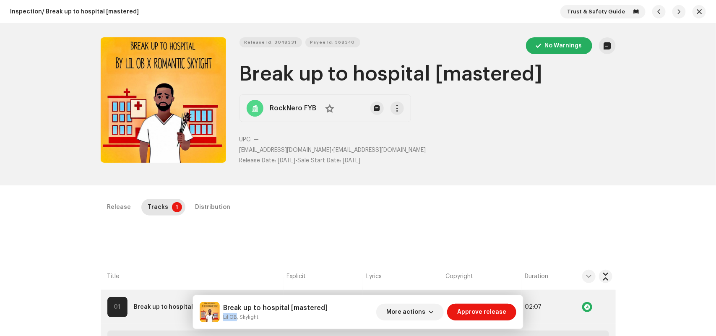
drag, startPoint x: 223, startPoint y: 318, endPoint x: 237, endPoint y: 324, distance: 15.2
click at [237, 324] on div "Break up to hospital [mastered] Lil OB, Skylight More actions Approve release" at bounding box center [358, 312] width 331 height 34
copy small "Lil OB"
click at [300, 41] on span "button" at bounding box center [302, 42] width 5 height 5
copy small "Lil OB"
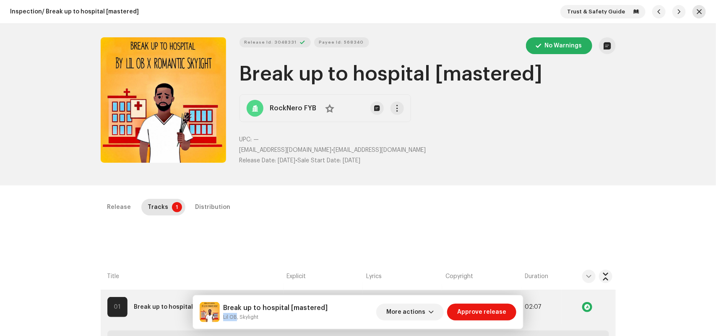
click at [700, 10] on button "button" at bounding box center [699, 11] width 13 height 13
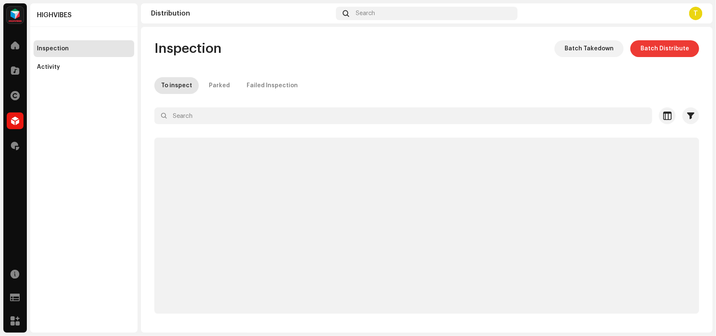
click at [663, 50] on span "Batch Distribute" at bounding box center [665, 48] width 49 height 17
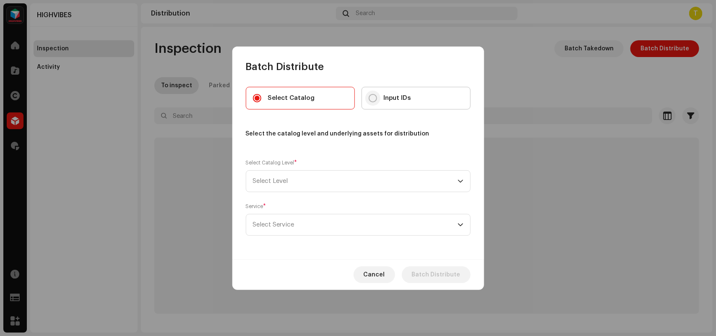
click at [373, 97] on input "Input IDs" at bounding box center [373, 98] width 8 height 8
radio input "true"
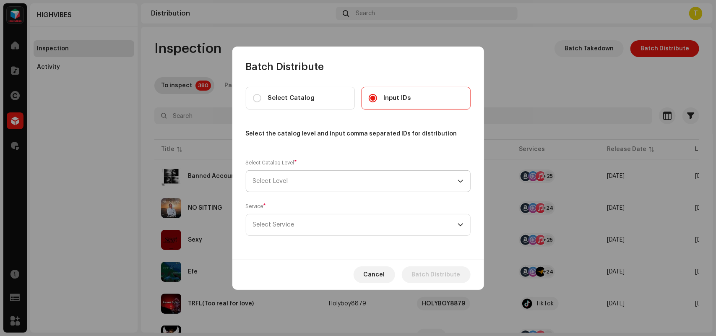
click at [302, 185] on span "Select Level" at bounding box center [355, 181] width 205 height 21
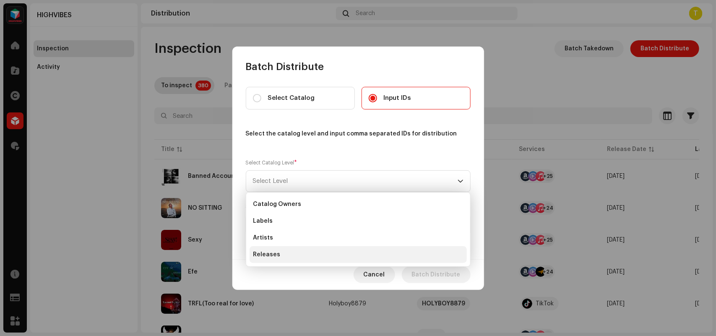
click at [294, 261] on li "Releases" at bounding box center [358, 254] width 217 height 17
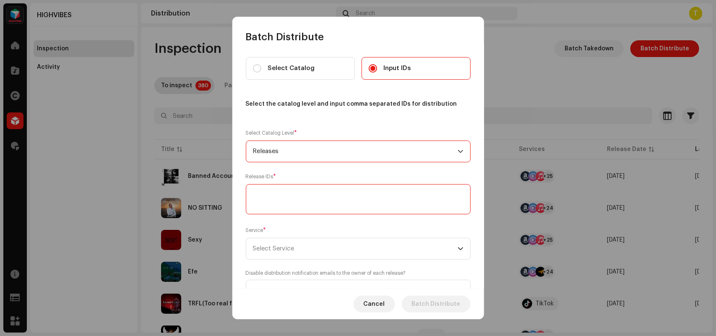
click at [294, 189] on textarea at bounding box center [358, 199] width 225 height 30
paste textarea "3048331"
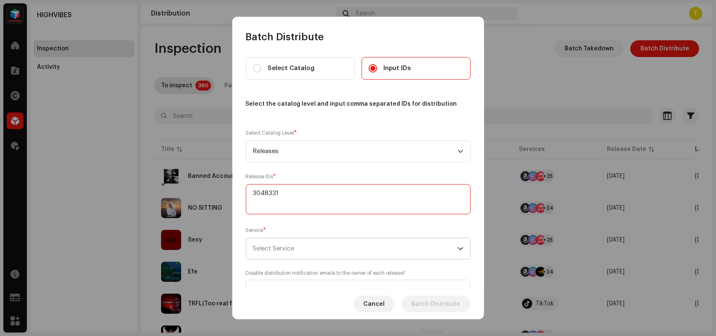
type textarea "3048331"
click at [307, 252] on span "Select Service" at bounding box center [355, 248] width 205 height 21
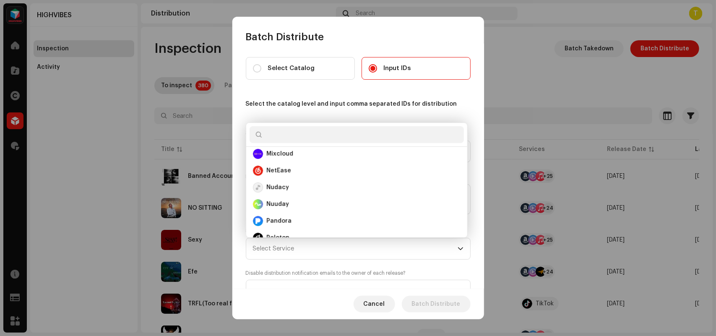
scroll to position [275, 0]
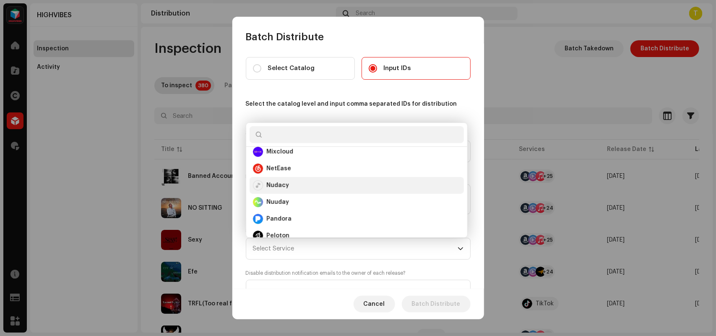
click at [302, 179] on li "Nudacy" at bounding box center [357, 185] width 214 height 17
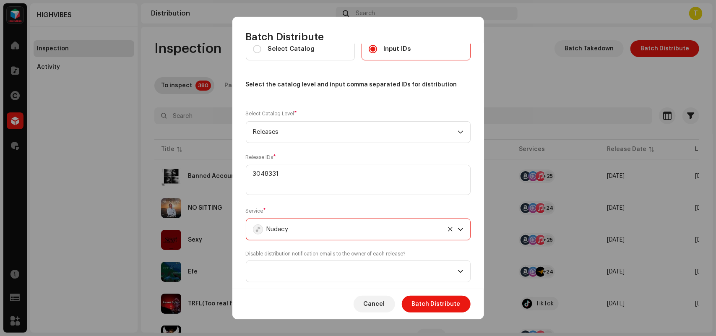
scroll to position [37, 0]
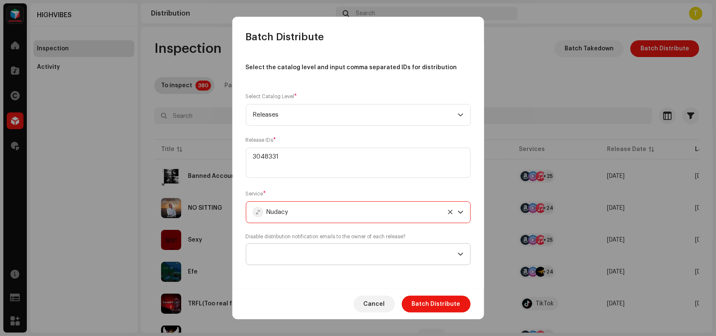
click at [284, 257] on span at bounding box center [355, 254] width 205 height 21
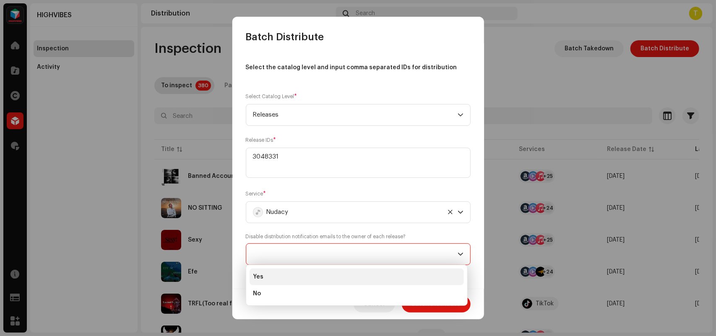
click at [288, 276] on li "Yes" at bounding box center [357, 277] width 214 height 17
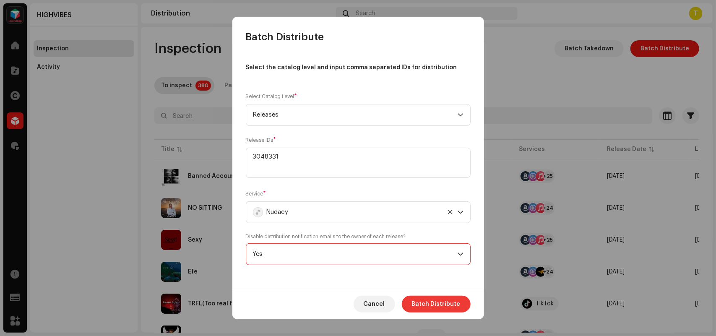
click at [444, 297] on span "Batch Distribute" at bounding box center [436, 304] width 49 height 17
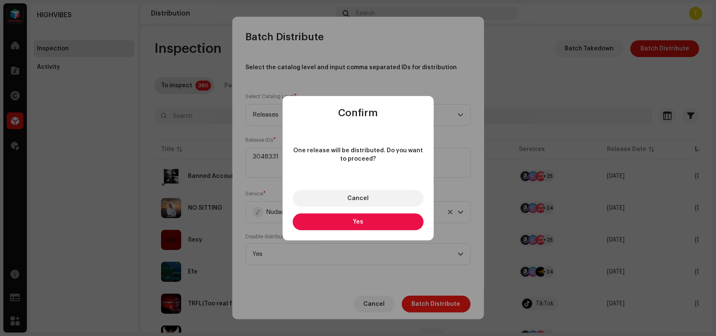
click at [359, 219] on span "Yes" at bounding box center [358, 222] width 10 height 6
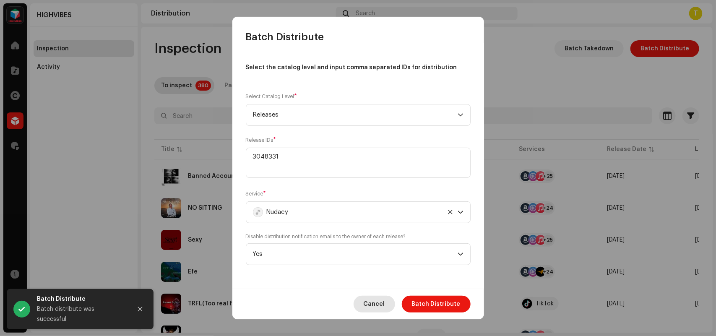
click at [376, 303] on span "Cancel" at bounding box center [374, 304] width 21 height 17
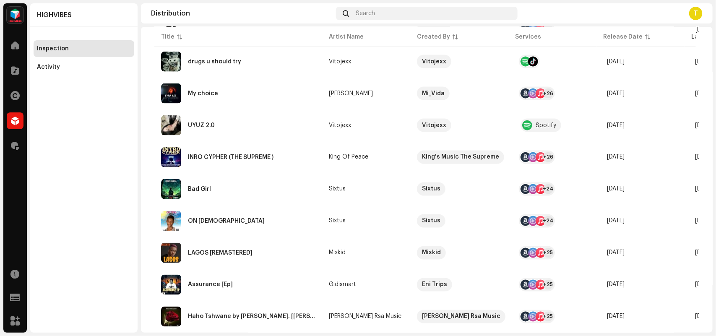
scroll to position [616, 0]
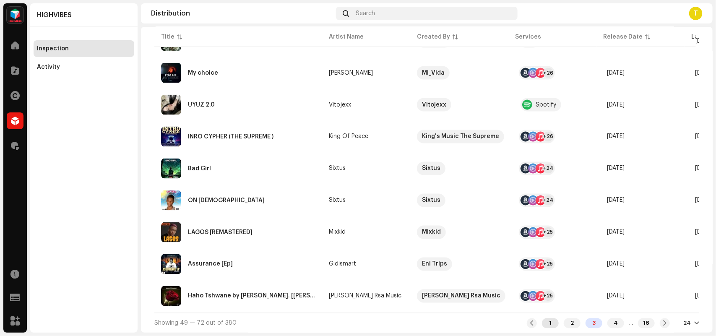
click at [544, 322] on div "1" at bounding box center [550, 323] width 17 height 10
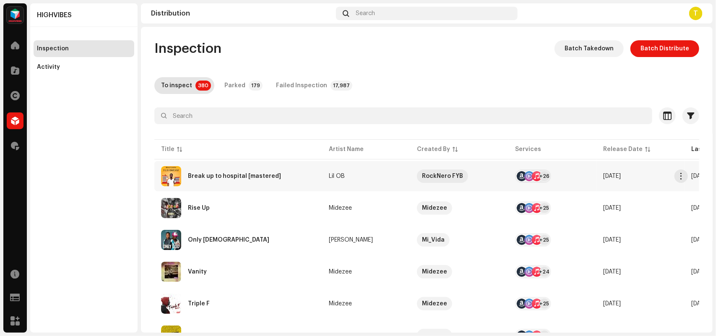
click at [385, 175] on re-a-table-link "Lil OB" at bounding box center [366, 176] width 75 height 6
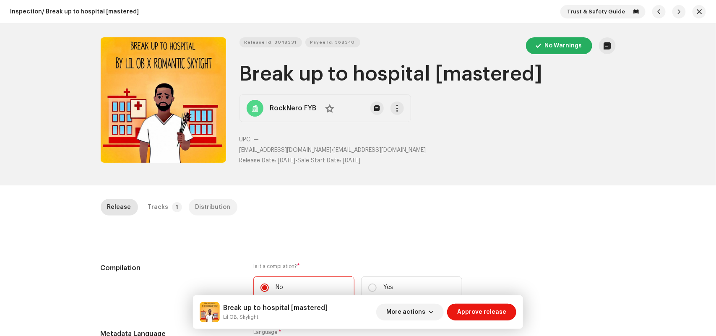
click at [202, 199] on div "Distribution" at bounding box center [213, 207] width 35 height 17
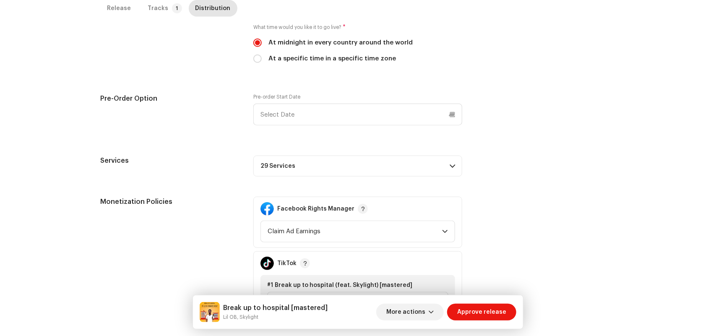
scroll to position [332, 0]
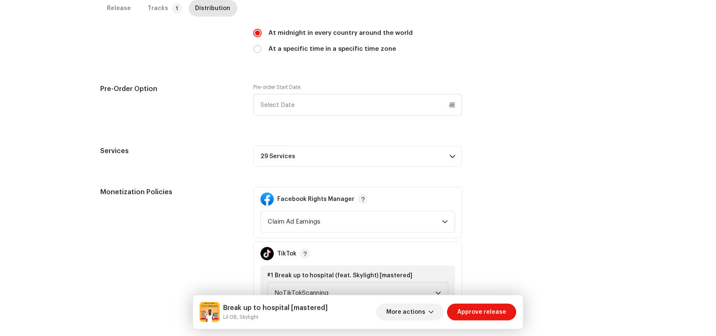
click at [307, 158] on p-accordion-header "29 Services" at bounding box center [357, 156] width 209 height 21
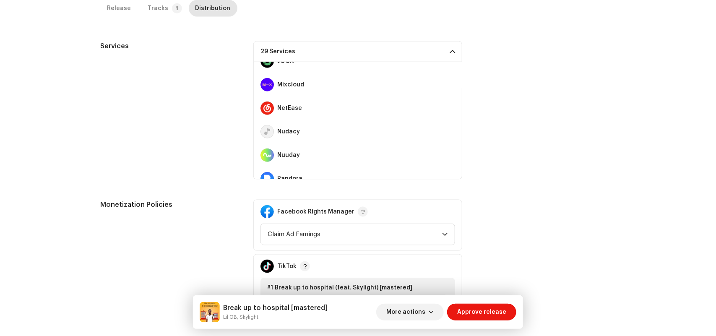
scroll to position [297, 0]
click at [451, 49] on span at bounding box center [452, 51] width 5 height 7
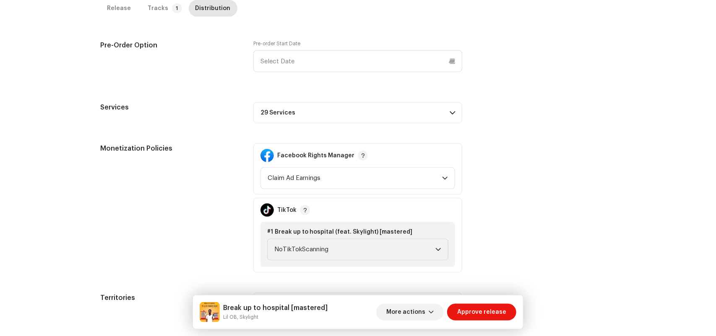
scroll to position [393, 0]
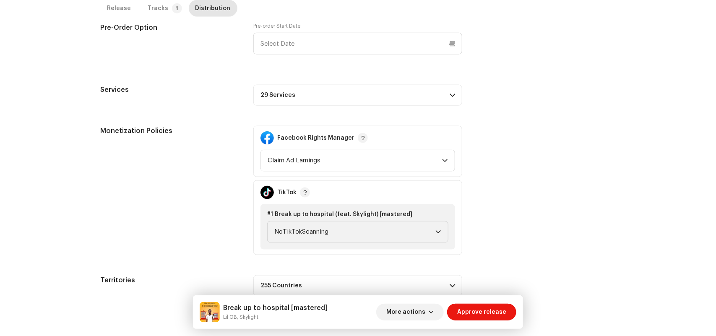
click at [341, 86] on p-accordion-header "29 Services" at bounding box center [357, 95] width 209 height 21
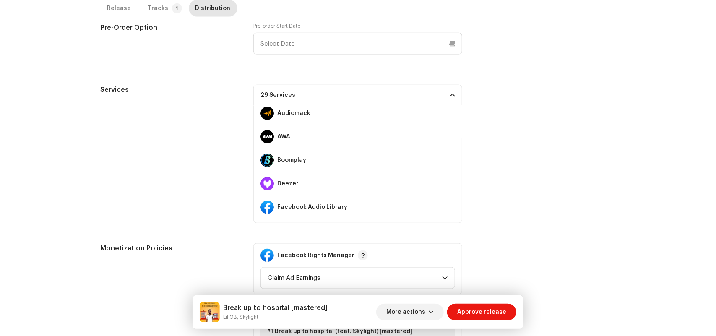
scroll to position [70, 0]
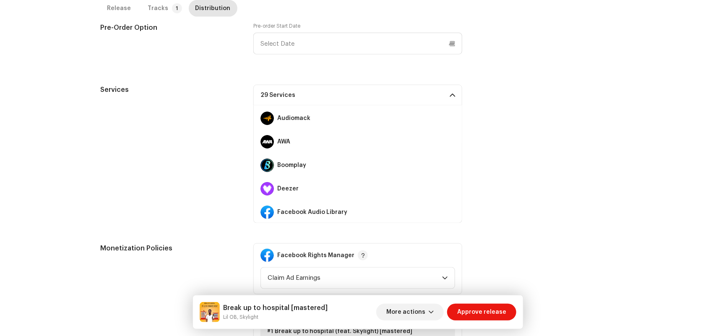
click at [451, 93] on span at bounding box center [452, 95] width 5 height 7
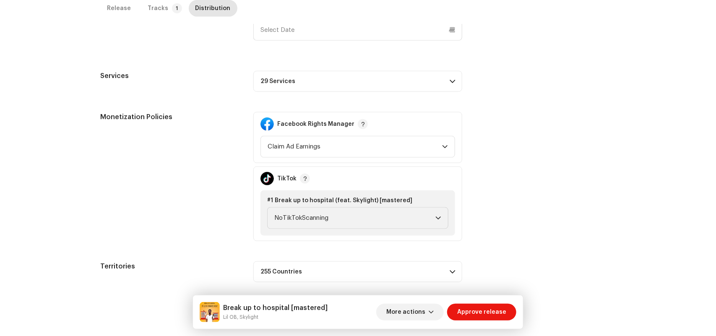
scroll to position [414, 0]
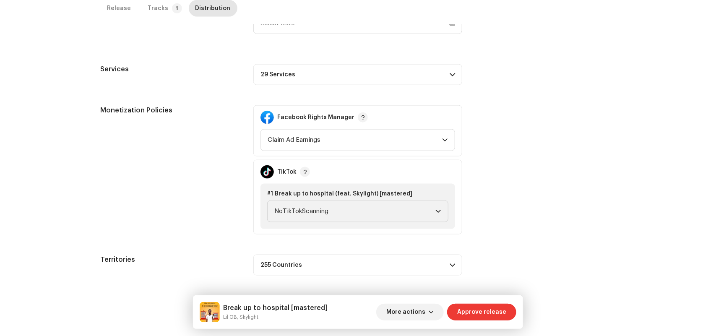
click at [489, 315] on span "Approve release" at bounding box center [481, 312] width 49 height 17
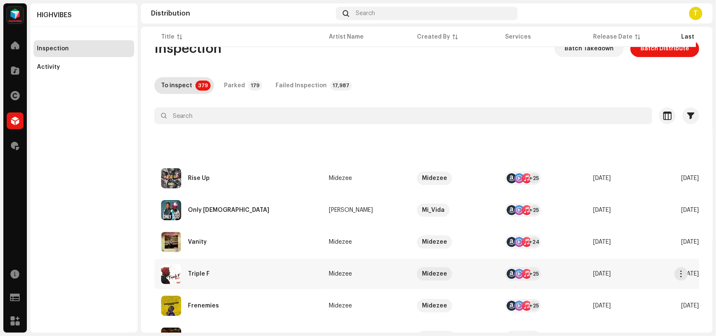
scroll to position [616, 0]
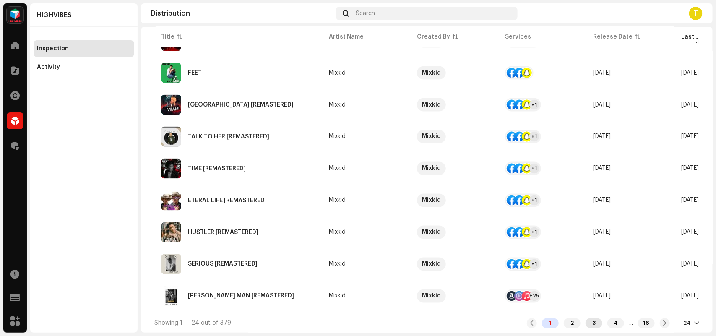
click at [586, 322] on div "3" at bounding box center [594, 323] width 17 height 10
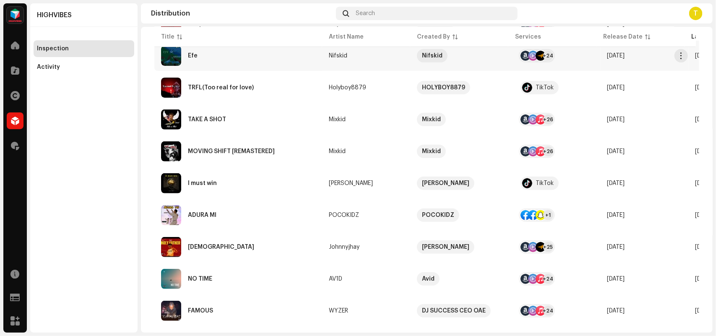
scroll to position [616, 0]
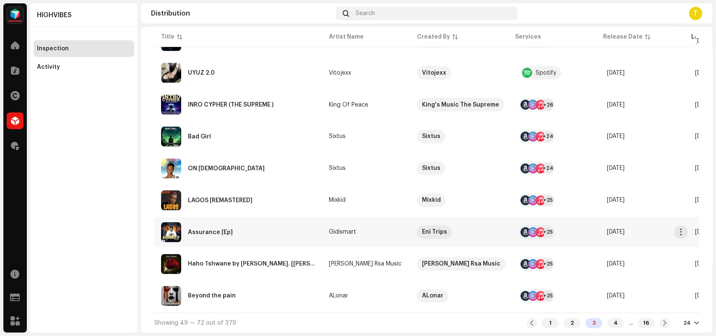
click at [275, 223] on div "Assurance [Ep]" at bounding box center [238, 232] width 154 height 20
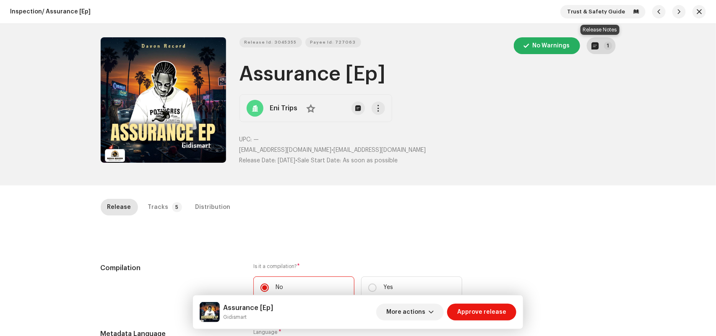
click at [601, 51] on button "1" at bounding box center [601, 45] width 29 height 17
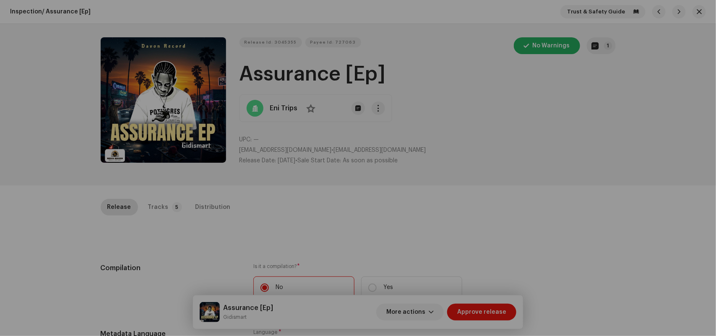
click at [105, 238] on div "Release notes Oct 8, 2025 AUTO NOTE - RELEASE FAILED INSPECTION Other Thank you…" at bounding box center [358, 168] width 716 height 336
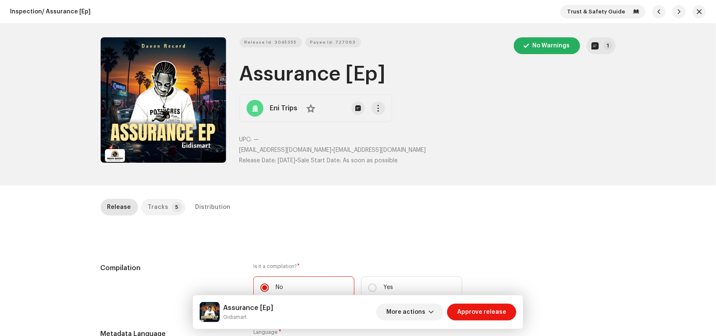
click at [159, 204] on div "Tracks" at bounding box center [158, 207] width 21 height 17
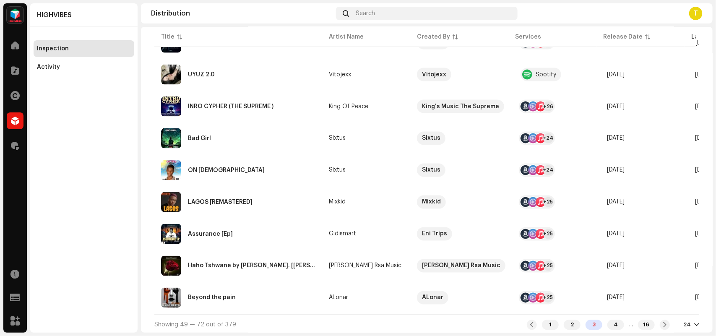
scroll to position [616, 0]
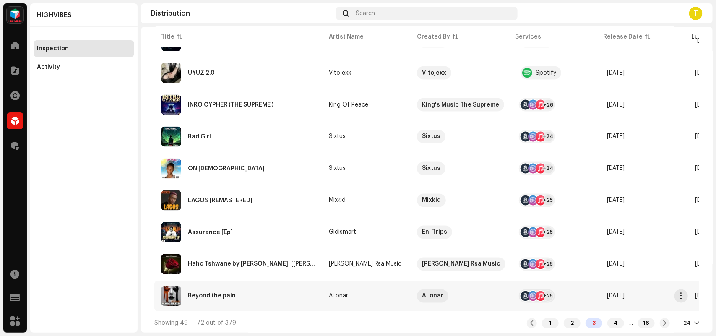
click at [294, 296] on div "Beyond the pain" at bounding box center [238, 296] width 154 height 20
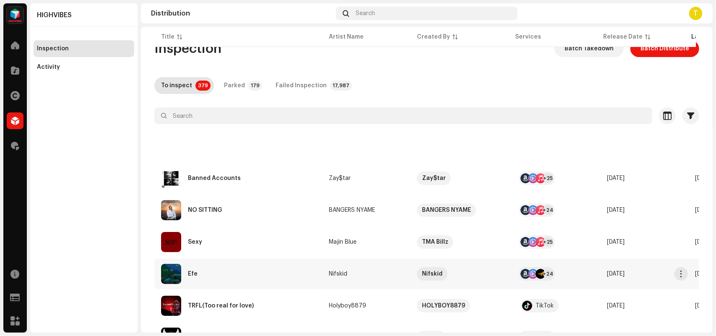
scroll to position [613, 0]
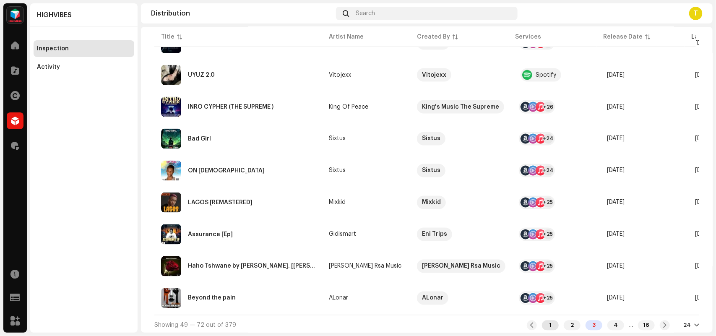
click at [542, 324] on div "1" at bounding box center [550, 326] width 17 height 10
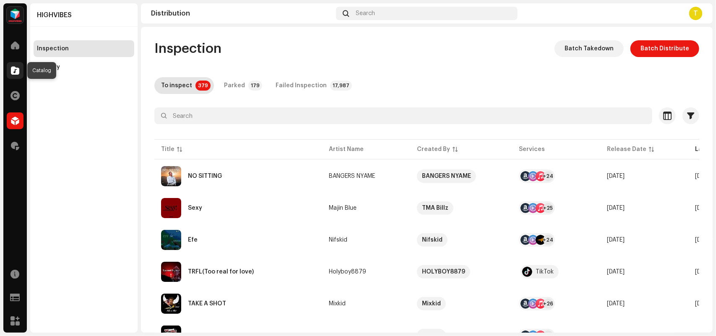
click at [10, 64] on div at bounding box center [15, 70] width 17 height 17
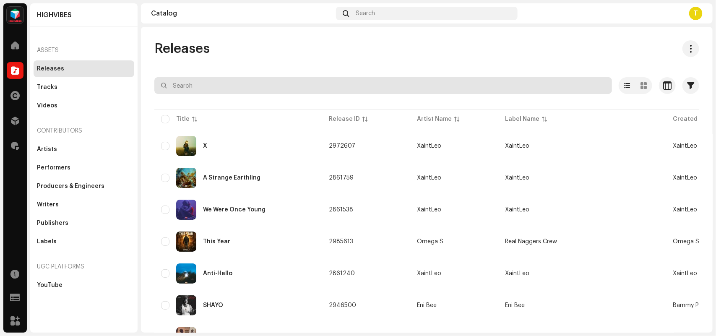
click at [213, 87] on input "text" at bounding box center [383, 85] width 458 height 17
paste input "Lil OB"
type input "Lil OB"
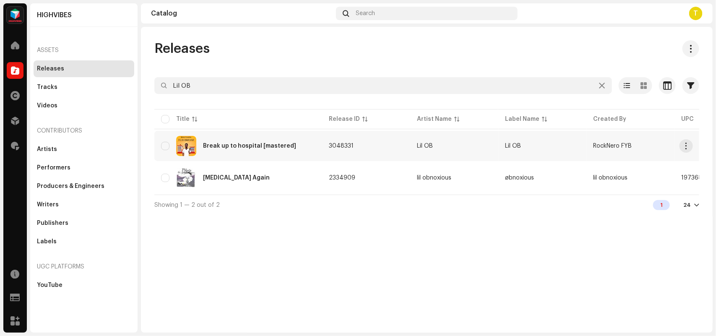
click at [392, 141] on td "3048331" at bounding box center [366, 146] width 88 height 30
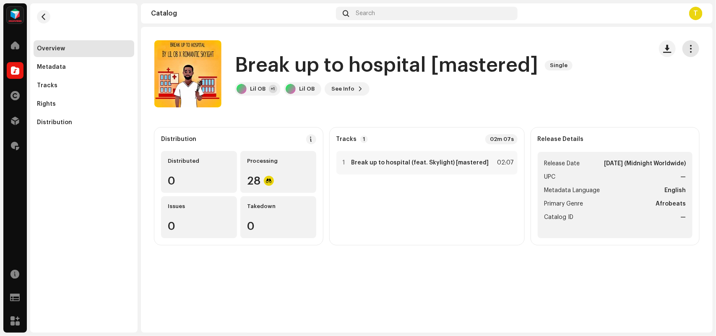
click at [694, 45] on span "button" at bounding box center [691, 48] width 8 height 7
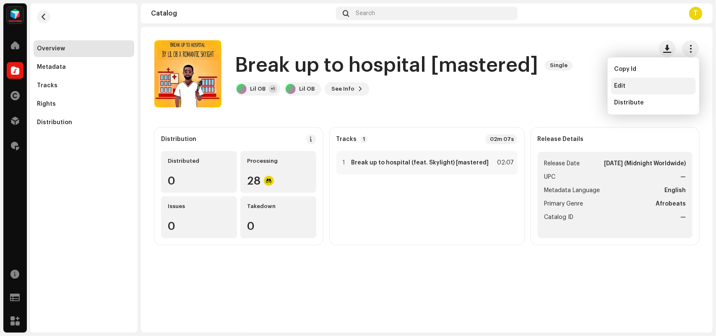
click at [630, 86] on div "Edit" at bounding box center [654, 86] width 78 height 7
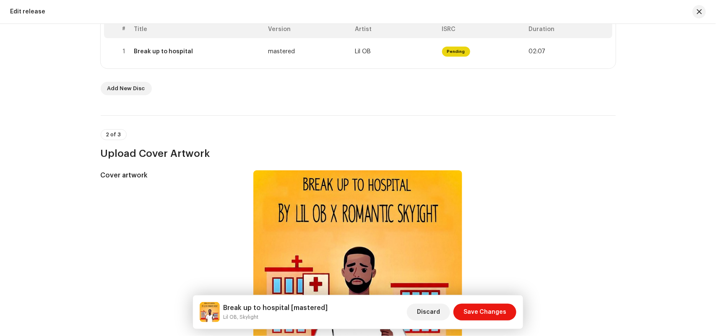
scroll to position [66, 0]
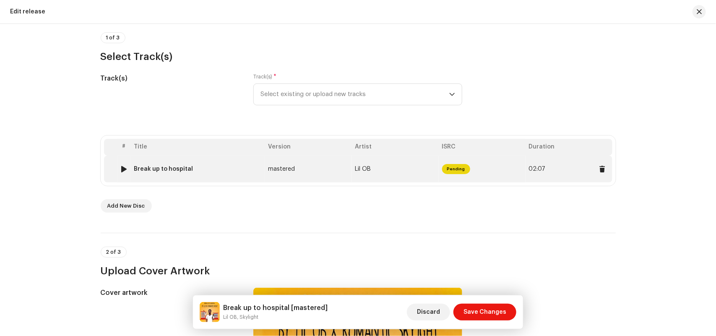
click at [321, 174] on td "mastered" at bounding box center [308, 169] width 87 height 27
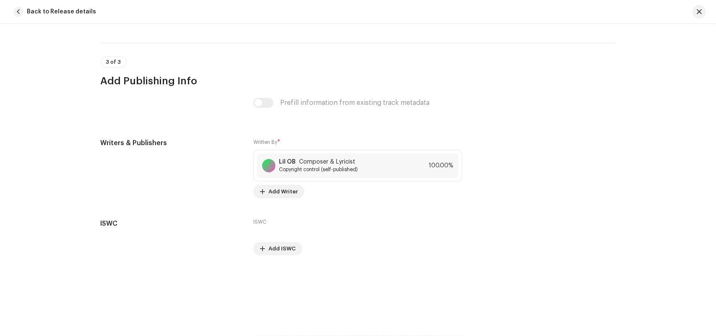
scroll to position [1710, 0]
click at [448, 164] on span at bounding box center [448, 165] width 5 height 7
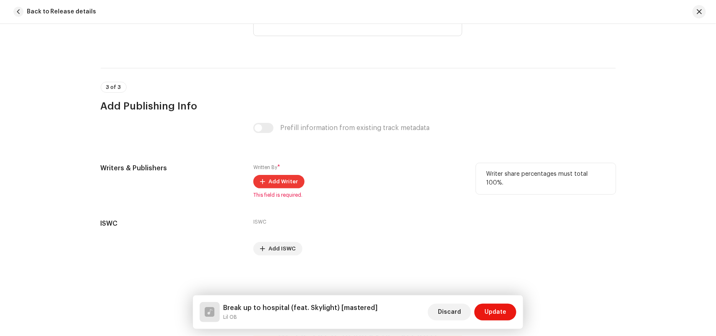
click at [281, 179] on span "Add Writer" at bounding box center [283, 181] width 29 height 17
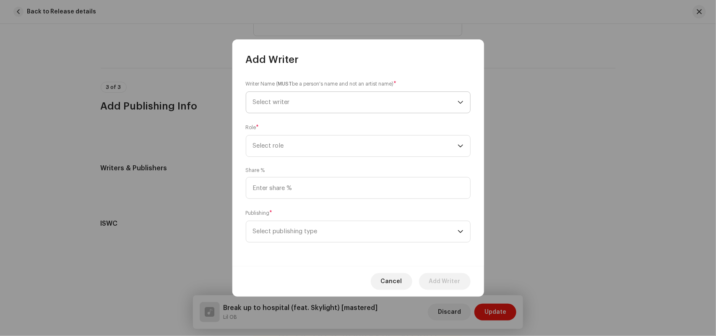
click at [318, 99] on span "Select writer" at bounding box center [355, 102] width 205 height 21
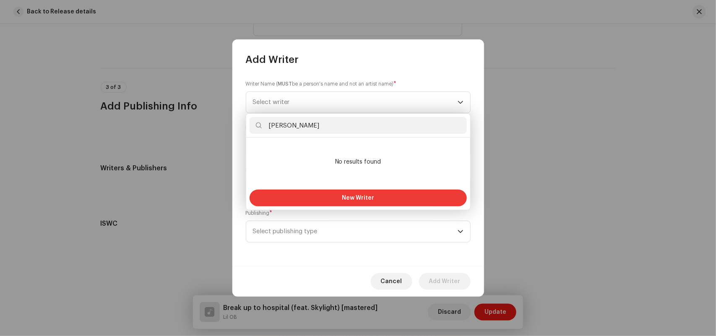
type input "[PERSON_NAME]"
click at [352, 196] on span "New Writer" at bounding box center [358, 198] width 32 height 6
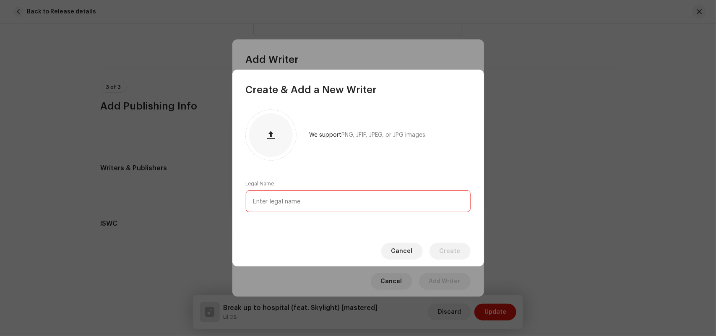
click at [300, 200] on input "text" at bounding box center [358, 202] width 225 height 22
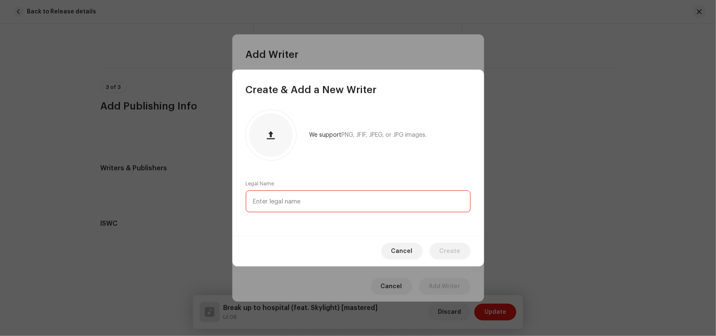
paste input "[PERSON_NAME]"
type input "[PERSON_NAME]"
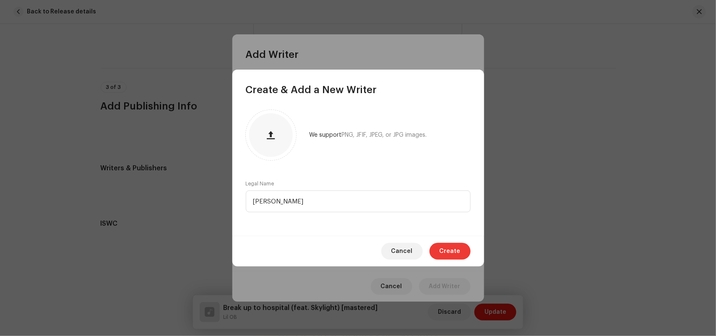
click at [452, 248] on span "Create" at bounding box center [450, 251] width 21 height 17
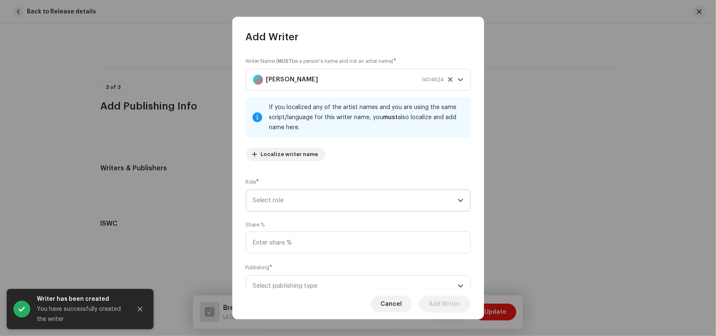
click at [291, 206] on span "Select role" at bounding box center [355, 200] width 205 height 21
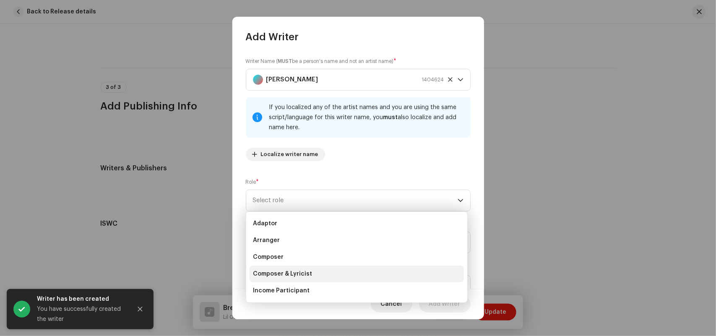
click at [324, 269] on li "Composer & Lyricist" at bounding box center [357, 274] width 214 height 17
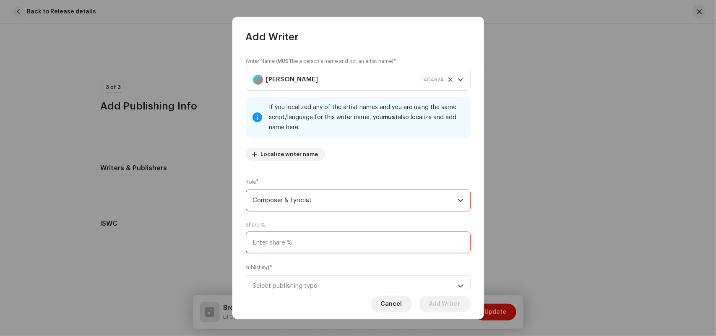
click at [298, 244] on input at bounding box center [358, 243] width 225 height 22
type input "100.00"
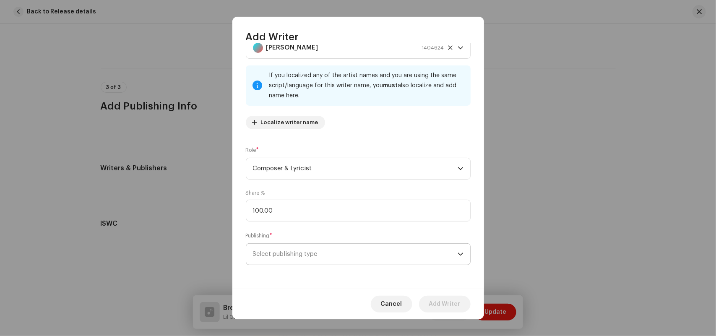
click at [313, 253] on span "Select publishing type" at bounding box center [355, 254] width 205 height 21
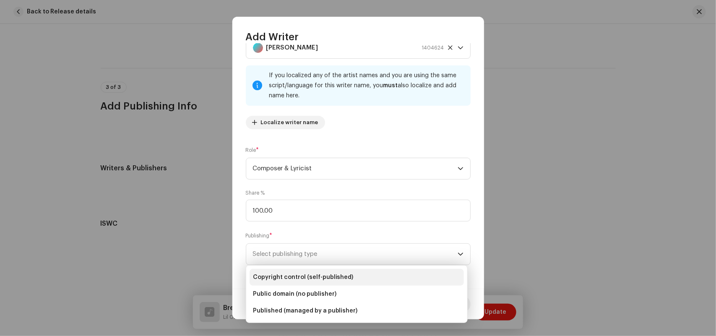
click at [360, 271] on li "Copyright control (self-published)" at bounding box center [357, 277] width 214 height 17
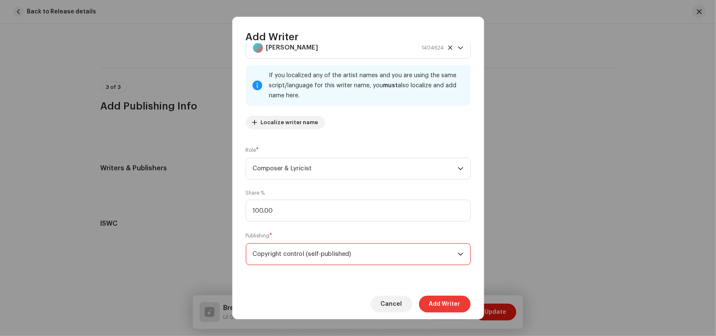
click at [454, 302] on span "Add Writer" at bounding box center [444, 304] width 31 height 17
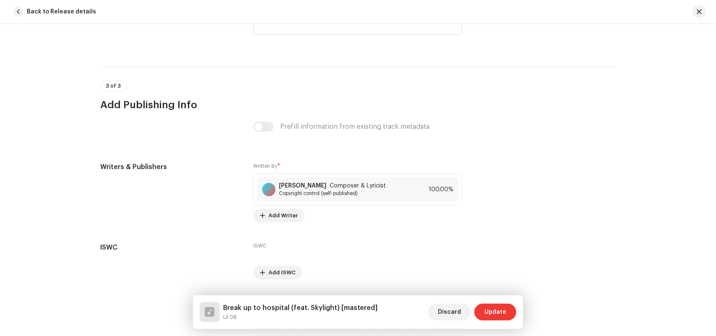
click at [493, 311] on span "Update" at bounding box center [496, 312] width 22 height 17
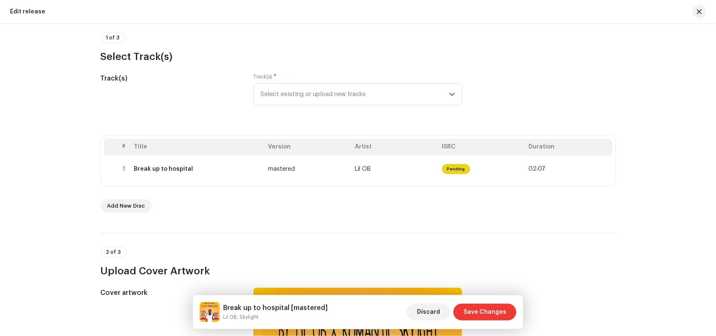
click at [485, 315] on span "Save Changes" at bounding box center [485, 312] width 43 height 17
